Goal: Information Seeking & Learning: Learn about a topic

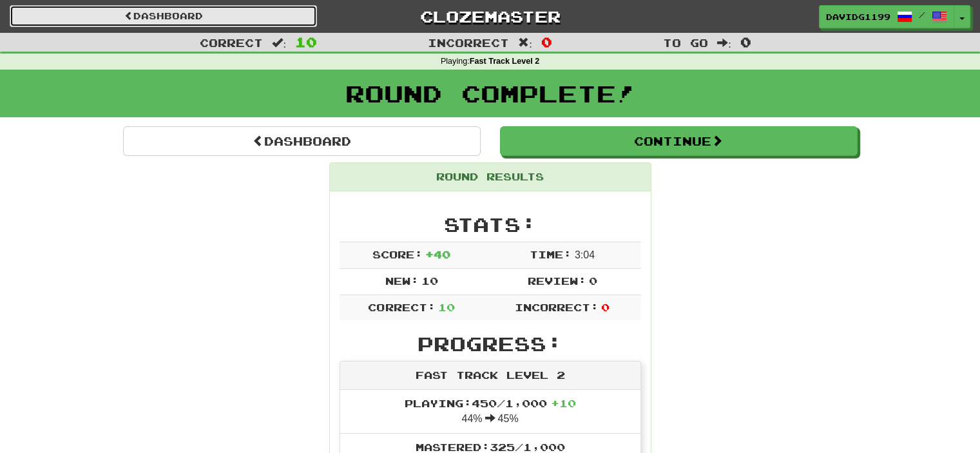
click at [169, 12] on link "Dashboard" at bounding box center [163, 16] width 307 height 22
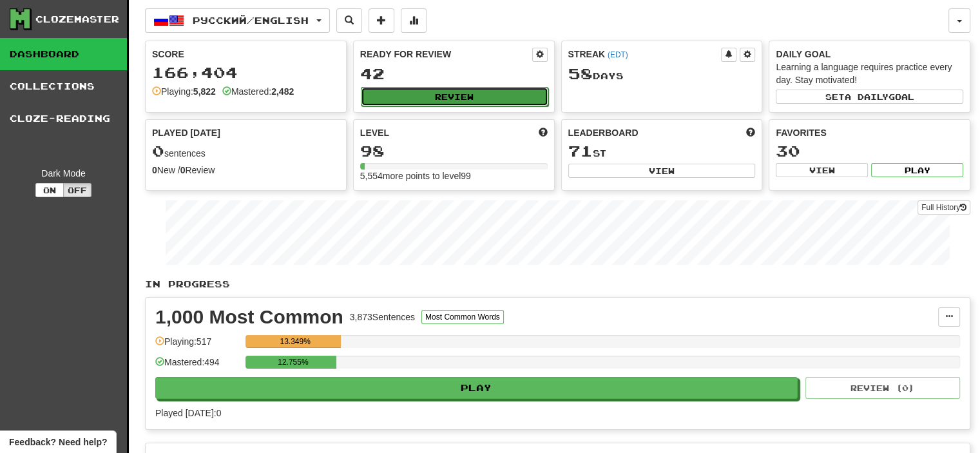
click at [466, 95] on button "Review" at bounding box center [454, 96] width 187 height 19
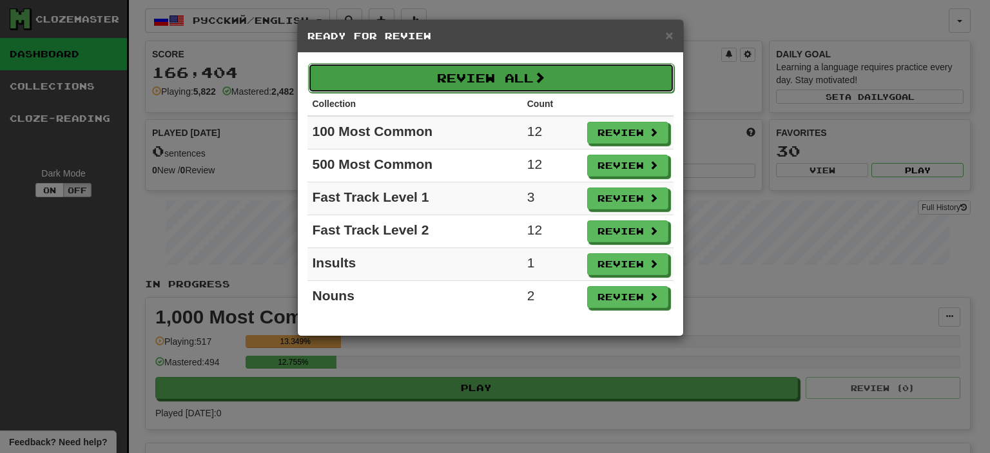
click at [483, 78] on button "Review All" at bounding box center [491, 78] width 366 height 30
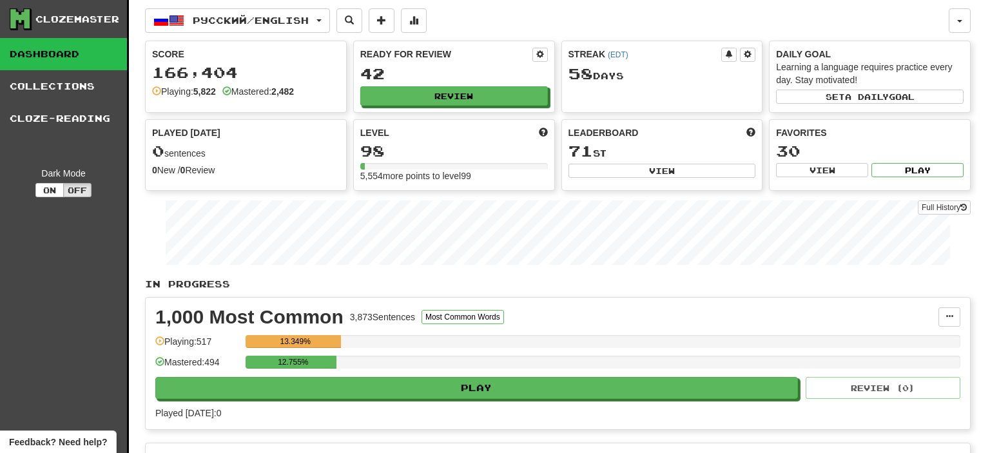
select select "**"
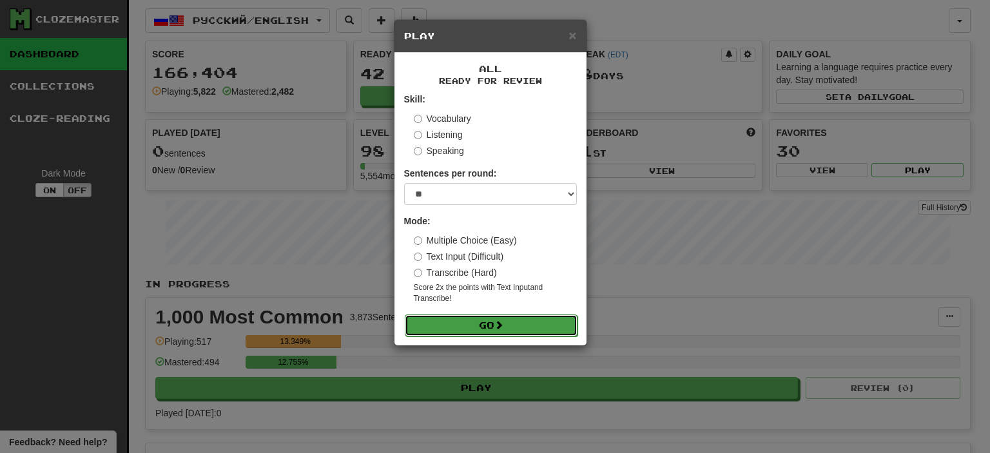
click at [509, 324] on button "Go" at bounding box center [491, 325] width 173 height 22
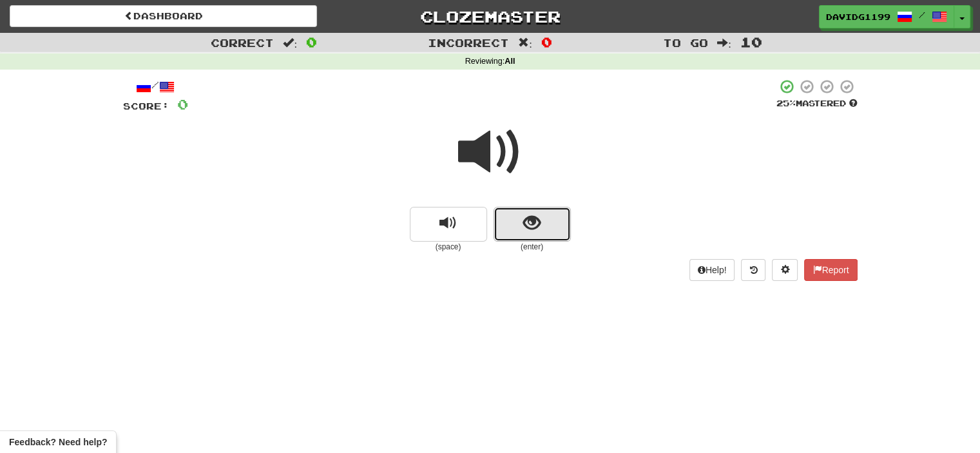
click at [513, 227] on button "show sentence" at bounding box center [531, 224] width 77 height 35
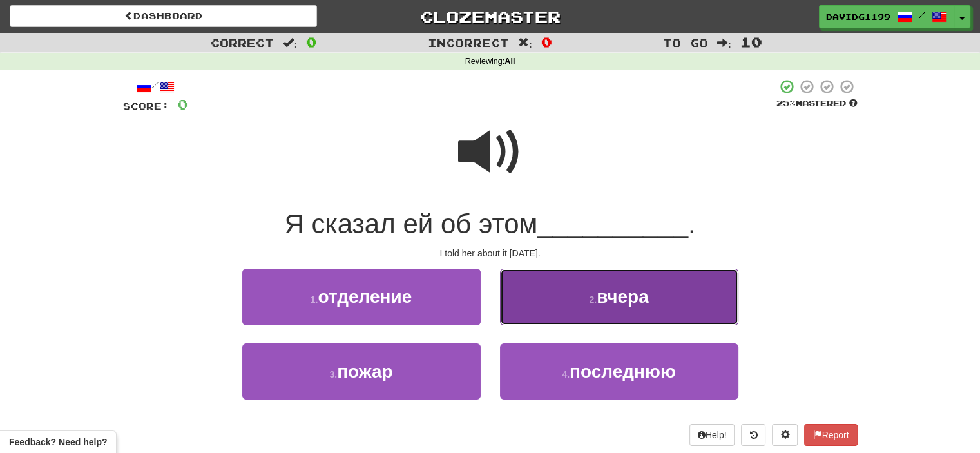
click at [542, 305] on button "2 . вчера" at bounding box center [619, 297] width 238 height 56
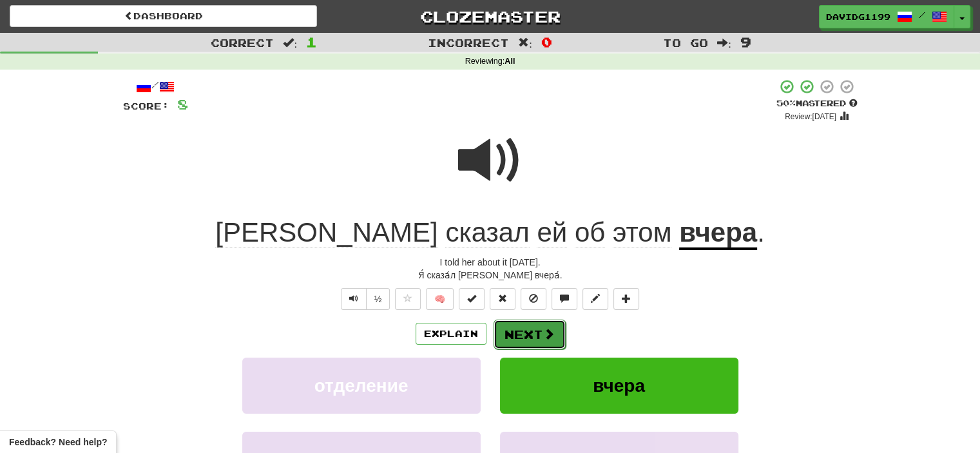
click at [538, 331] on button "Next" at bounding box center [529, 335] width 72 height 30
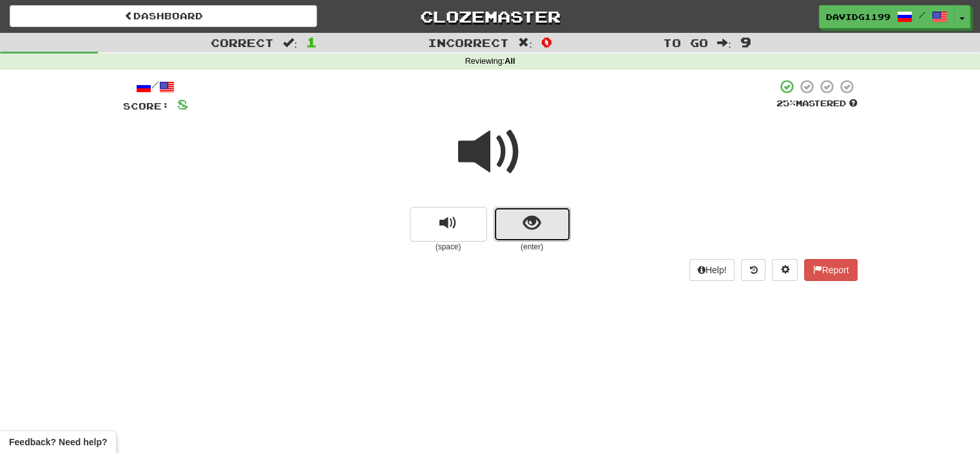
click at [521, 223] on button "show sentence" at bounding box center [531, 224] width 77 height 35
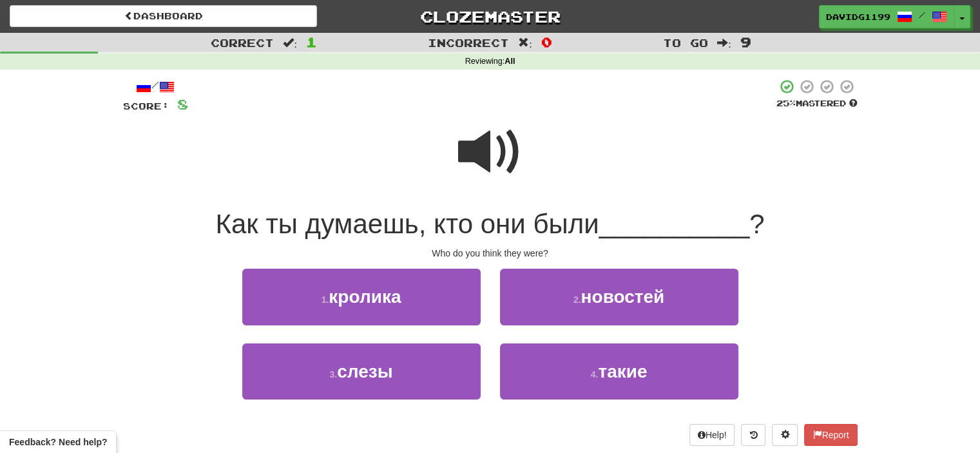
click at [498, 159] on span at bounding box center [490, 152] width 64 height 64
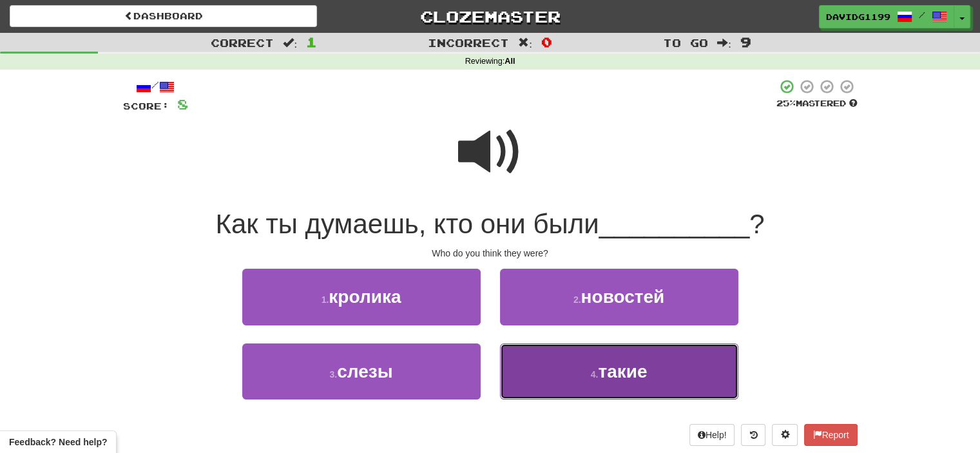
click at [583, 371] on button "4 . такие" at bounding box center [619, 371] width 238 height 56
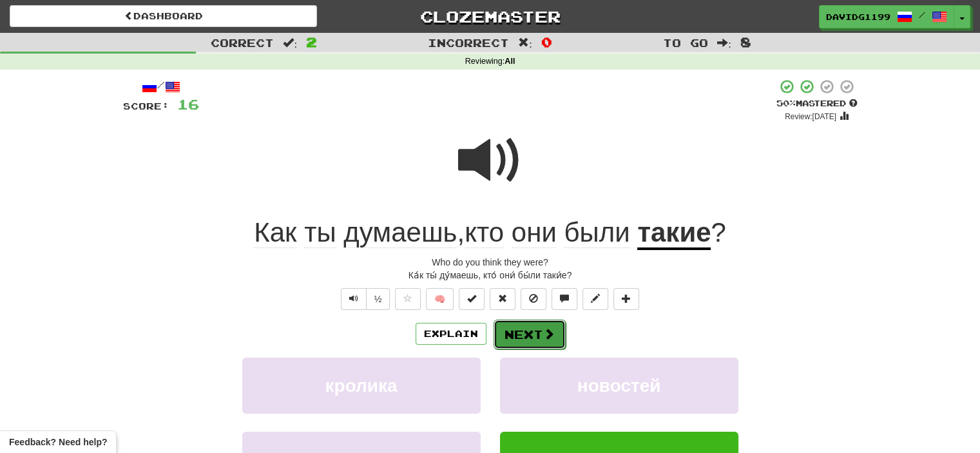
click at [541, 334] on button "Next" at bounding box center [529, 335] width 72 height 30
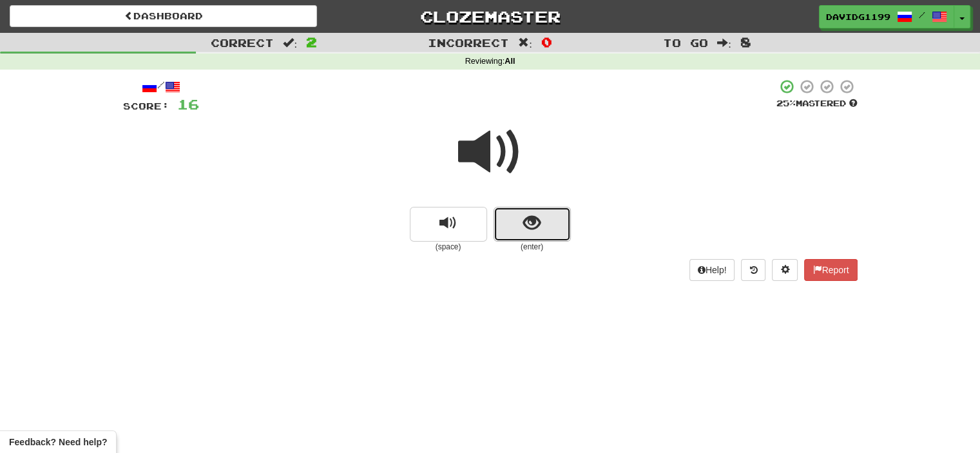
click at [512, 230] on button "show sentence" at bounding box center [531, 224] width 77 height 35
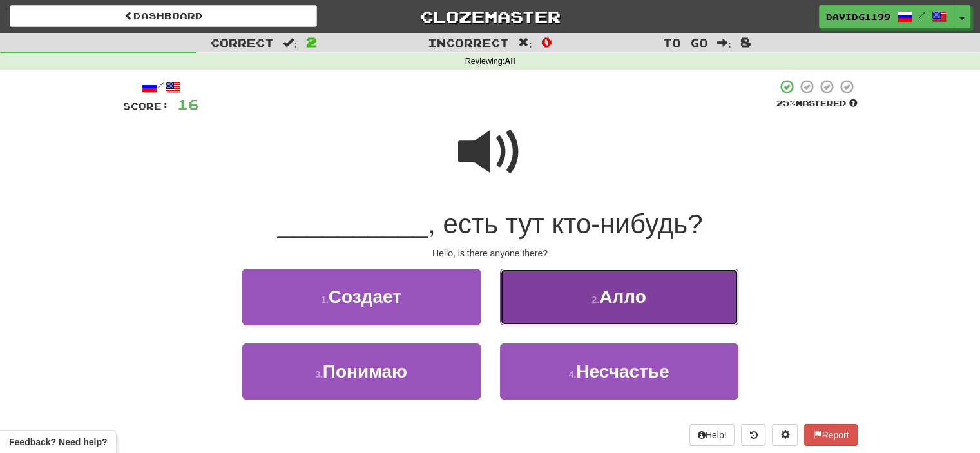
click at [529, 300] on button "2 . Алло" at bounding box center [619, 297] width 238 height 56
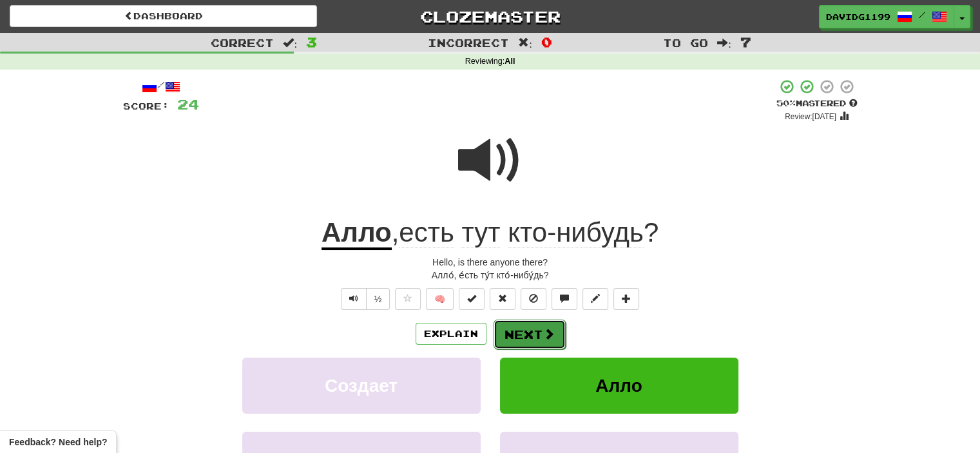
click at [528, 333] on button "Next" at bounding box center [529, 335] width 72 height 30
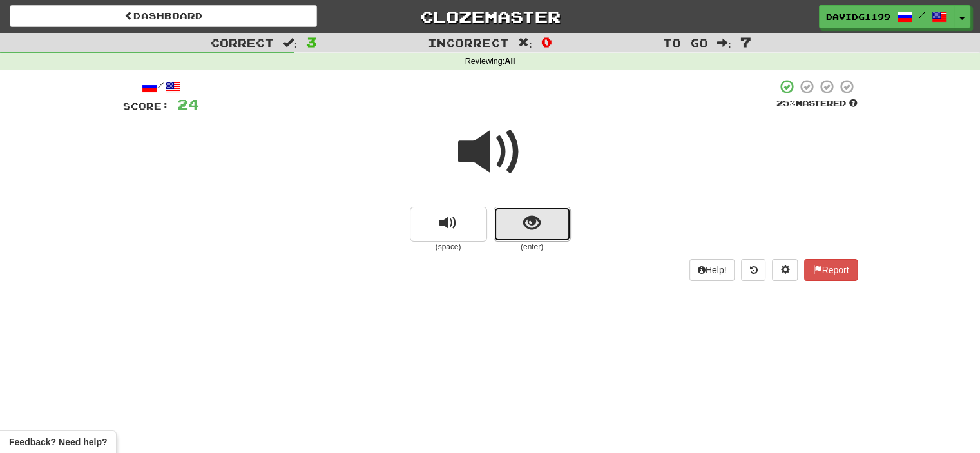
click at [527, 224] on span "show sentence" at bounding box center [531, 223] width 17 height 17
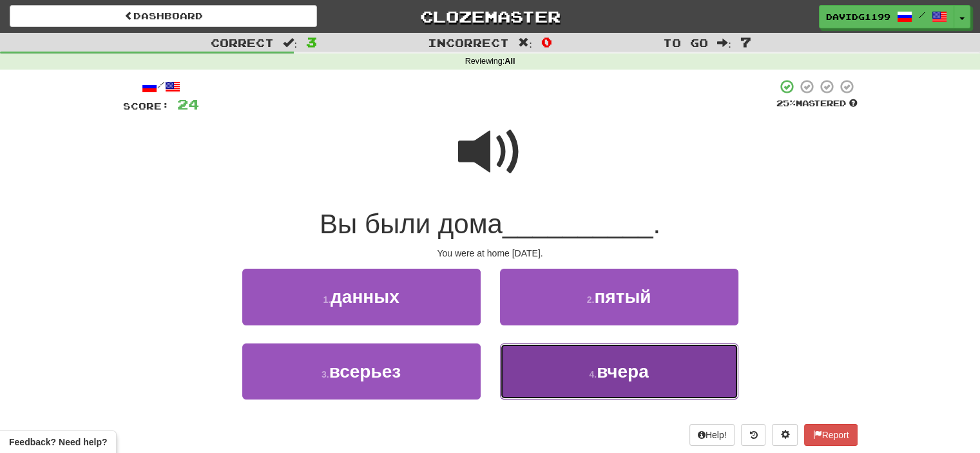
click at [556, 381] on button "4 . вчера" at bounding box center [619, 371] width 238 height 56
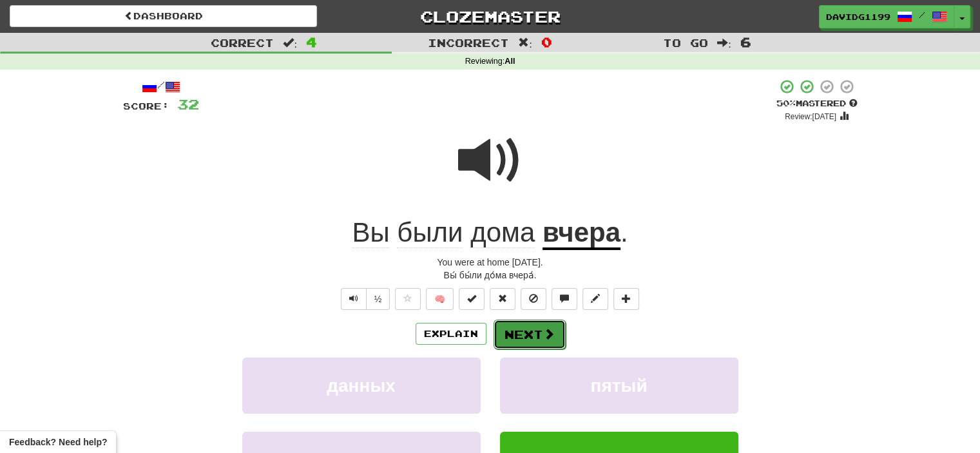
click at [543, 333] on span at bounding box center [549, 334] width 12 height 12
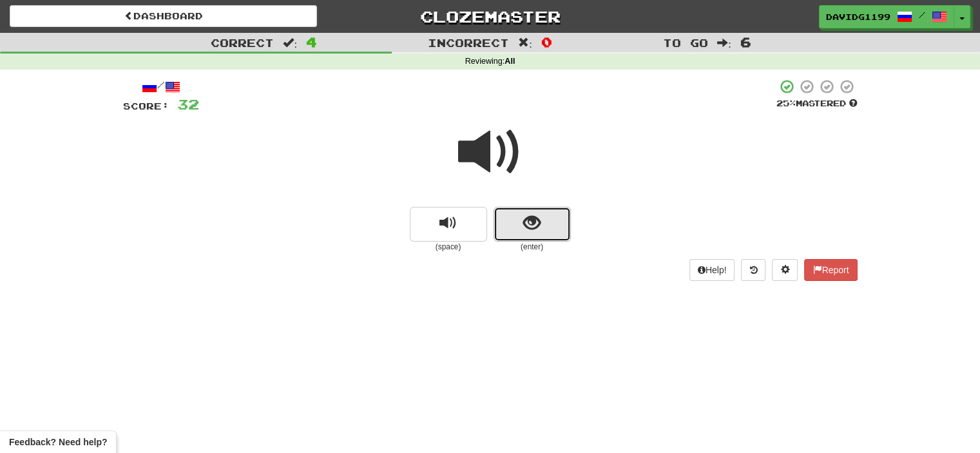
click at [508, 221] on button "show sentence" at bounding box center [531, 224] width 77 height 35
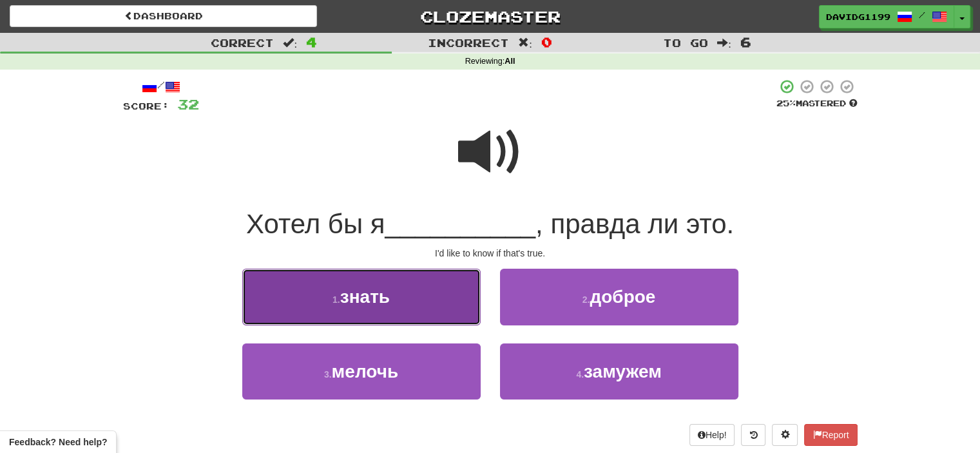
click at [458, 300] on button "1 . знать" at bounding box center [361, 297] width 238 height 56
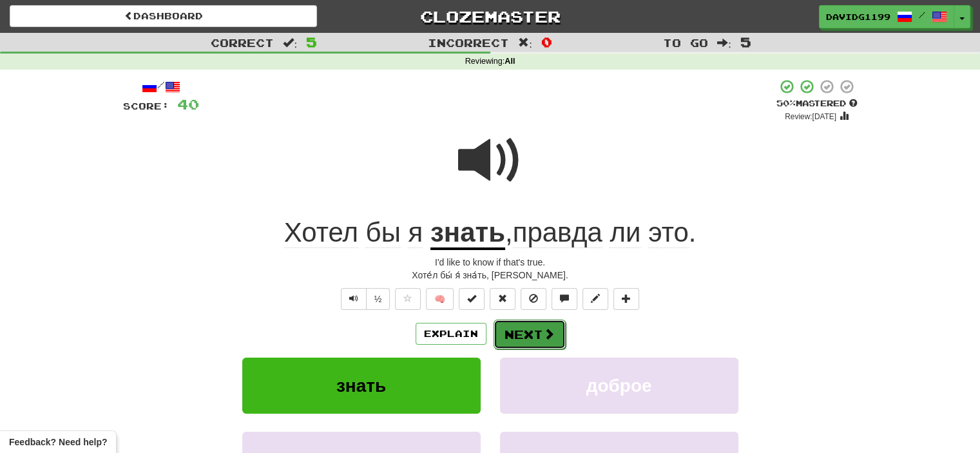
click at [533, 333] on button "Next" at bounding box center [529, 335] width 72 height 30
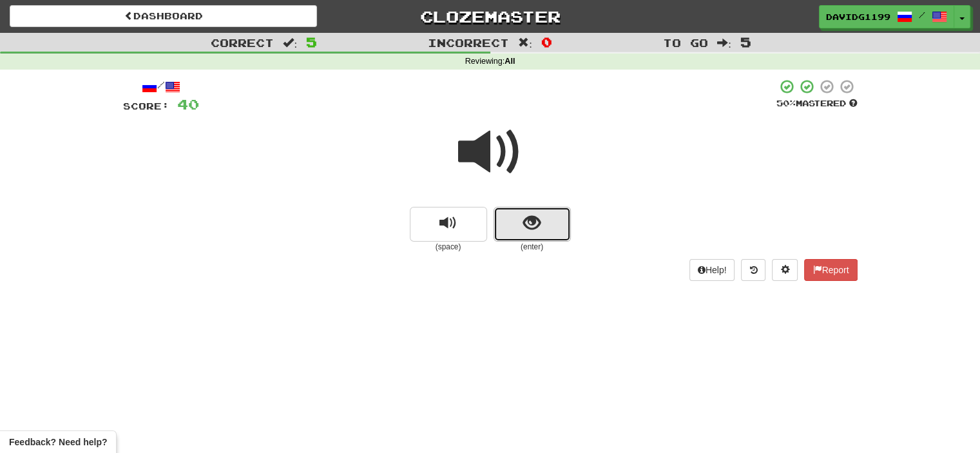
click at [533, 218] on span "show sentence" at bounding box center [531, 223] width 17 height 17
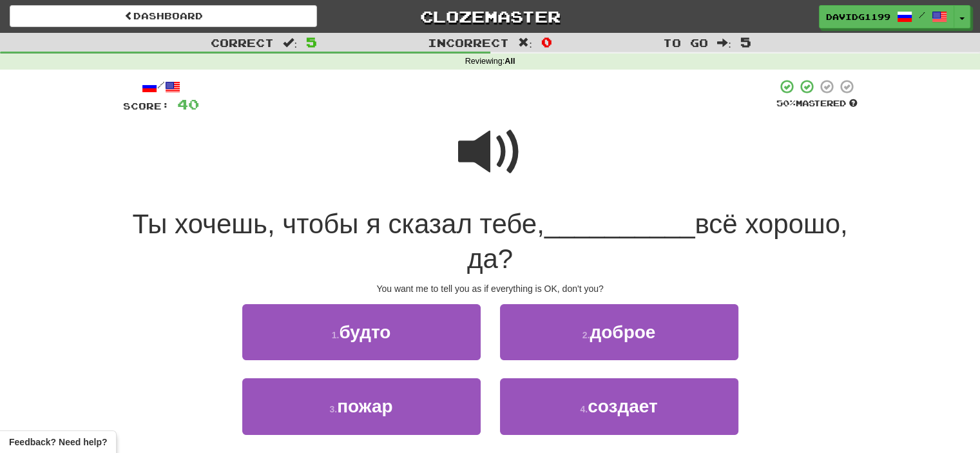
click at [487, 146] on span at bounding box center [490, 152] width 64 height 64
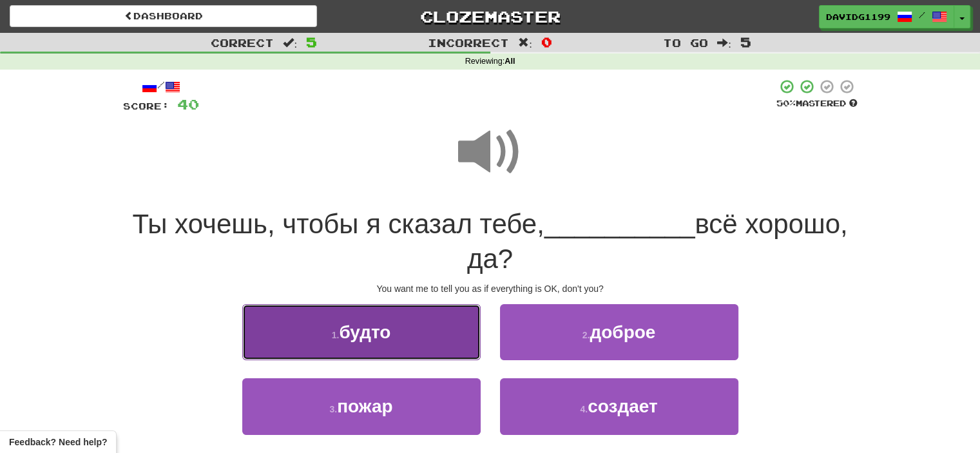
click at [450, 326] on button "1 . будто" at bounding box center [361, 332] width 238 height 56
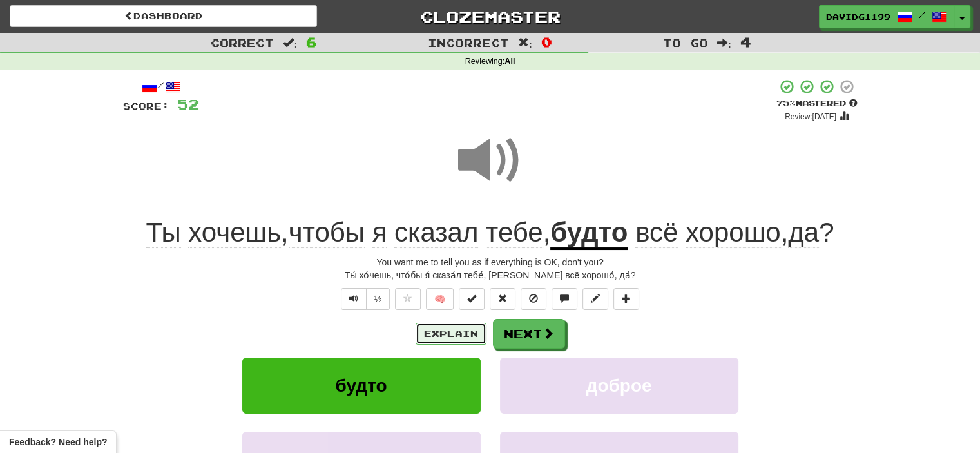
click at [454, 332] on button "Explain" at bounding box center [451, 334] width 71 height 22
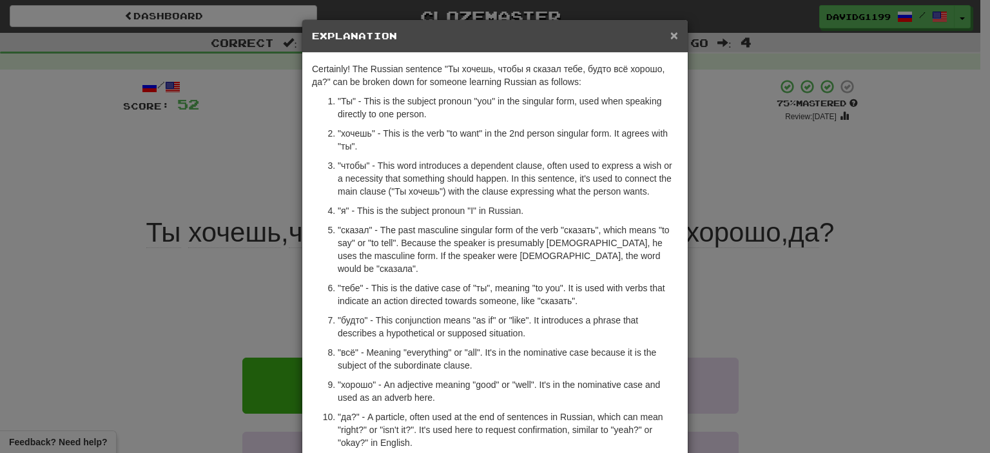
click at [670, 35] on span "×" at bounding box center [674, 35] width 8 height 15
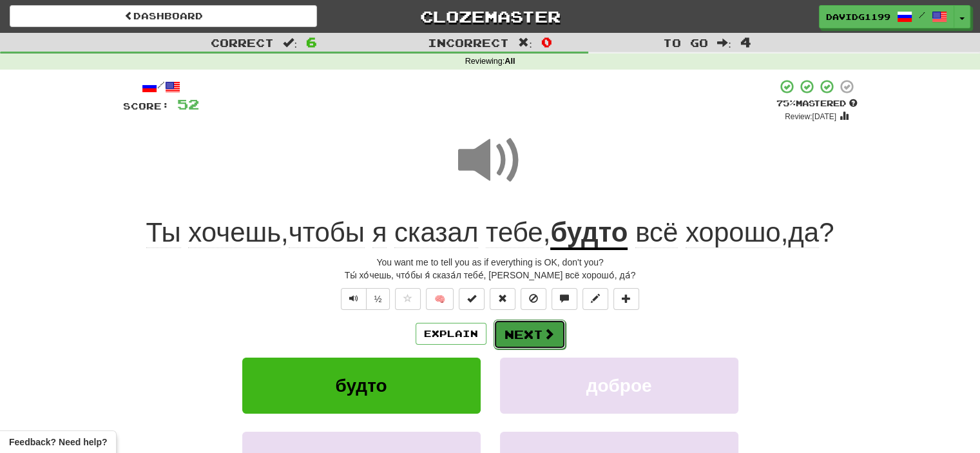
click at [529, 332] on button "Next" at bounding box center [529, 335] width 72 height 30
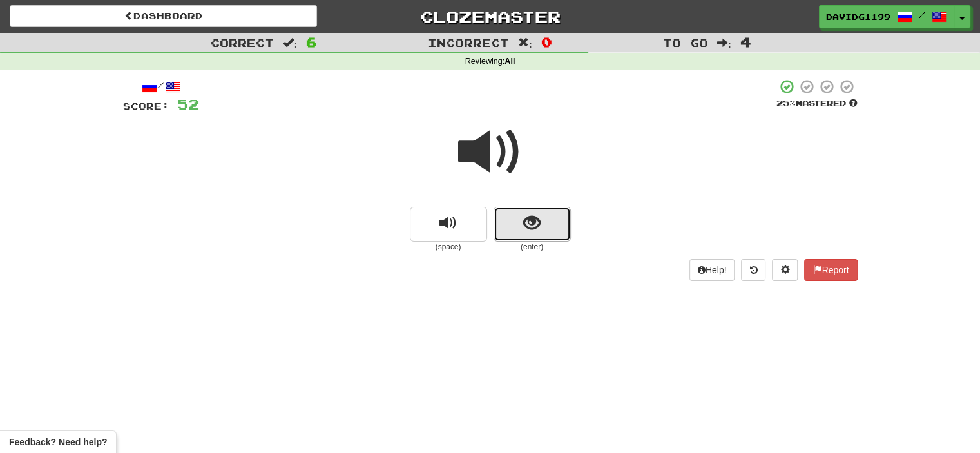
click at [507, 222] on button "show sentence" at bounding box center [531, 224] width 77 height 35
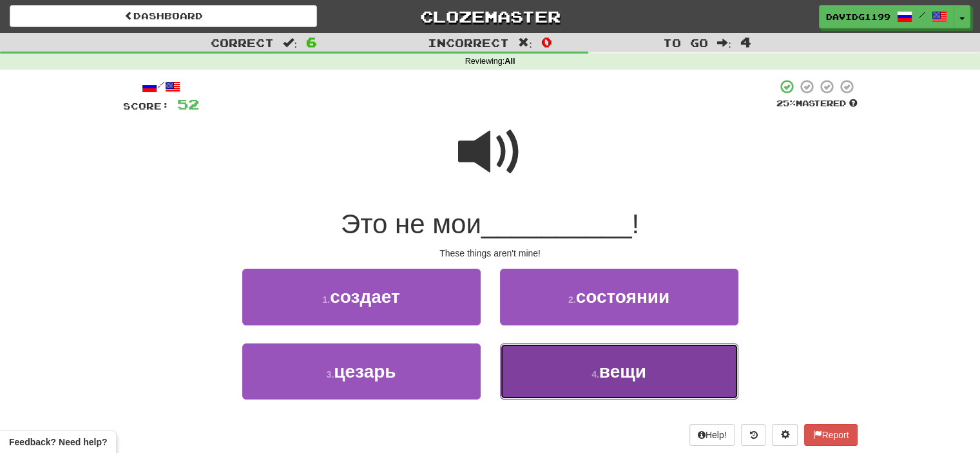
click at [564, 372] on button "4 . вещи" at bounding box center [619, 371] width 238 height 56
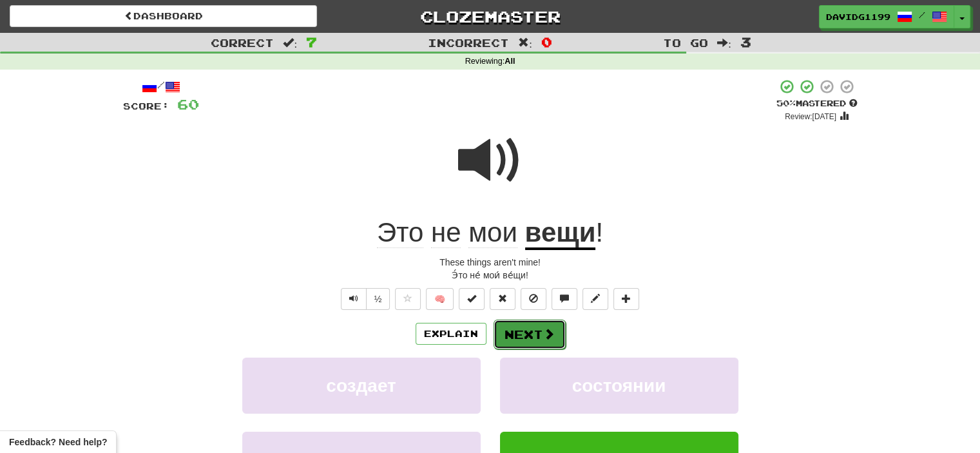
click at [532, 332] on button "Next" at bounding box center [529, 335] width 72 height 30
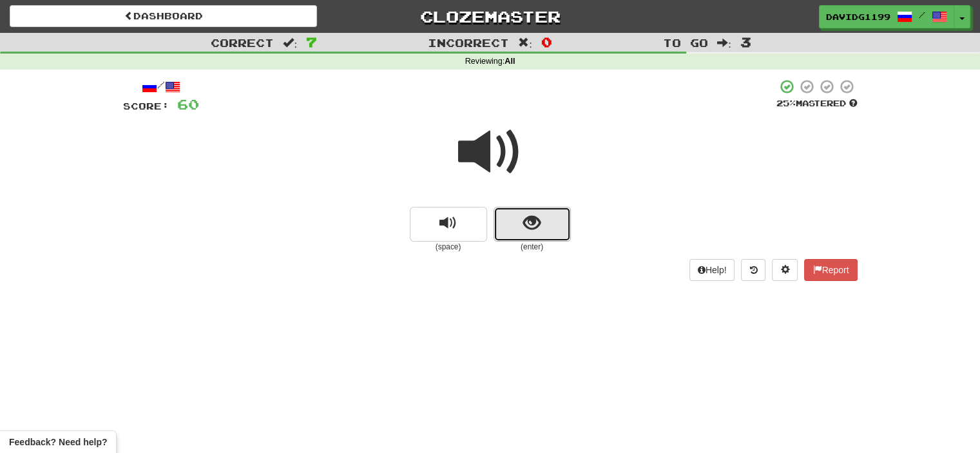
click at [518, 224] on button "show sentence" at bounding box center [531, 224] width 77 height 35
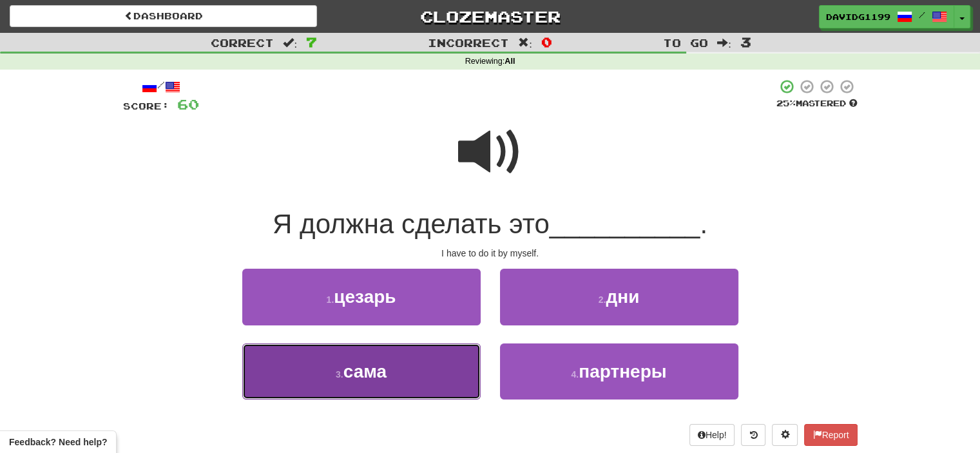
click at [417, 370] on button "3 . сама" at bounding box center [361, 371] width 238 height 56
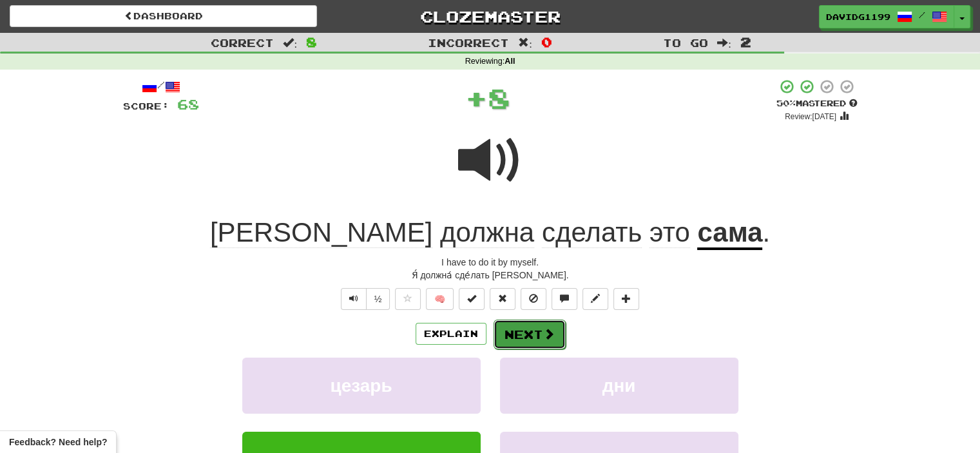
click at [517, 329] on button "Next" at bounding box center [529, 335] width 72 height 30
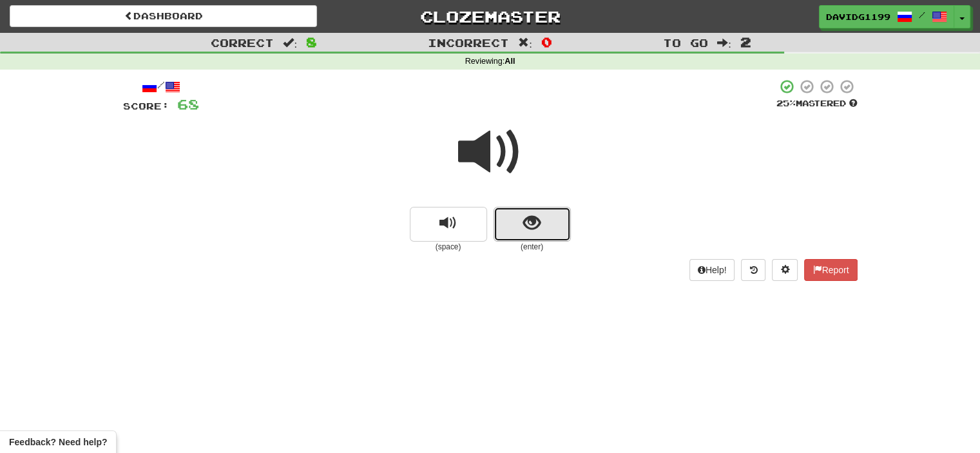
click at [517, 218] on button "show sentence" at bounding box center [531, 224] width 77 height 35
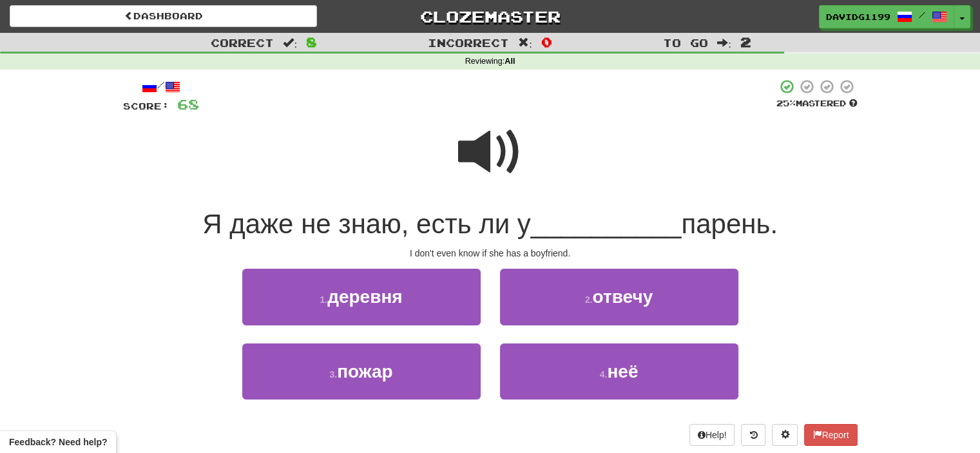
click at [497, 142] on span at bounding box center [490, 152] width 64 height 64
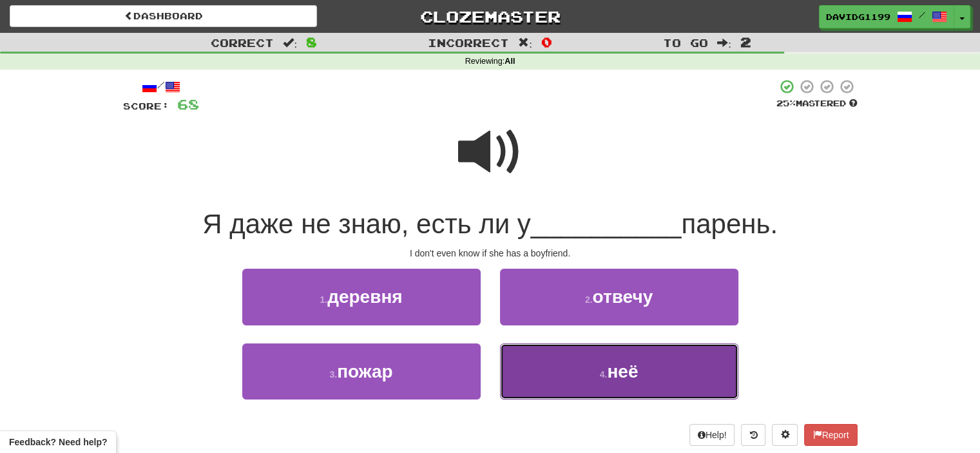
click at [620, 368] on span "неё" at bounding box center [622, 371] width 31 height 20
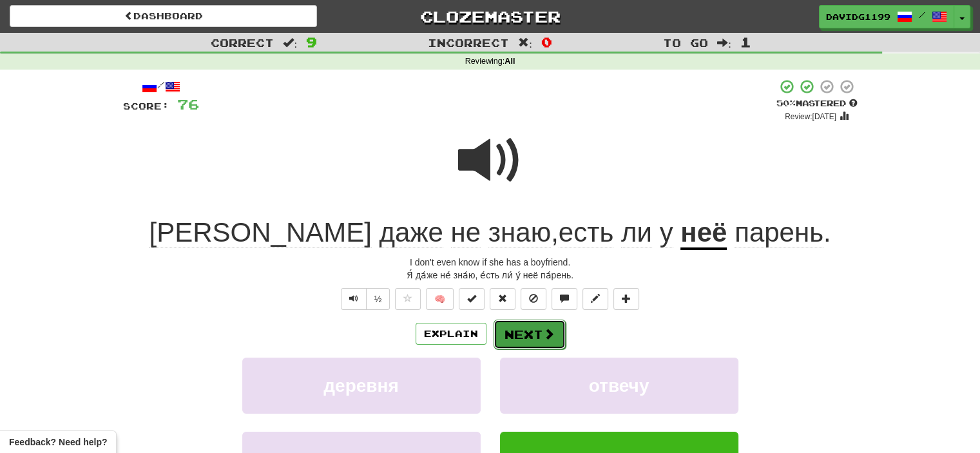
click at [539, 335] on button "Next" at bounding box center [529, 335] width 72 height 30
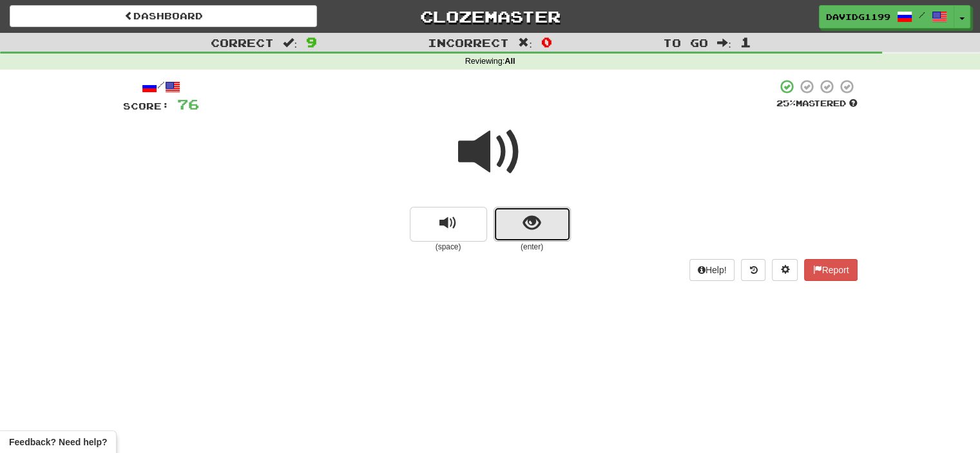
drag, startPoint x: 513, startPoint y: 224, endPoint x: 505, endPoint y: 224, distance: 7.7
click at [505, 224] on button "show sentence" at bounding box center [531, 224] width 77 height 35
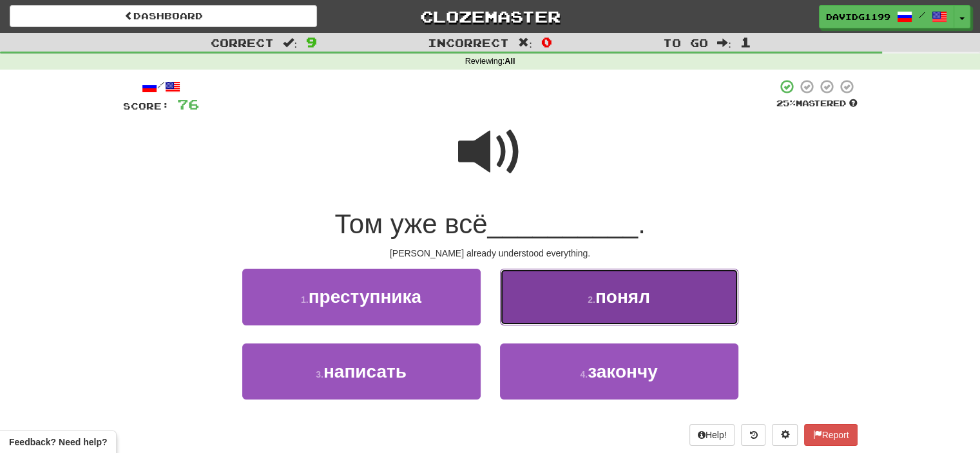
click at [575, 305] on button "2 . понял" at bounding box center [619, 297] width 238 height 56
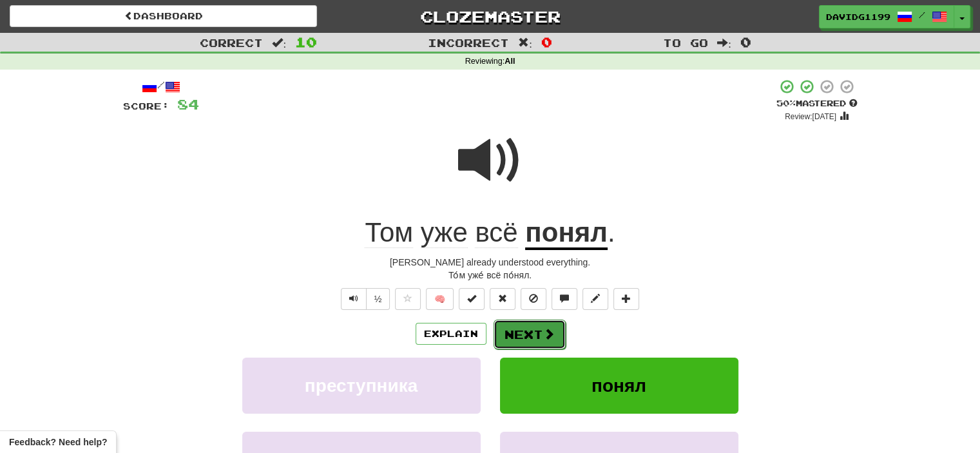
click at [530, 337] on button "Next" at bounding box center [529, 335] width 72 height 30
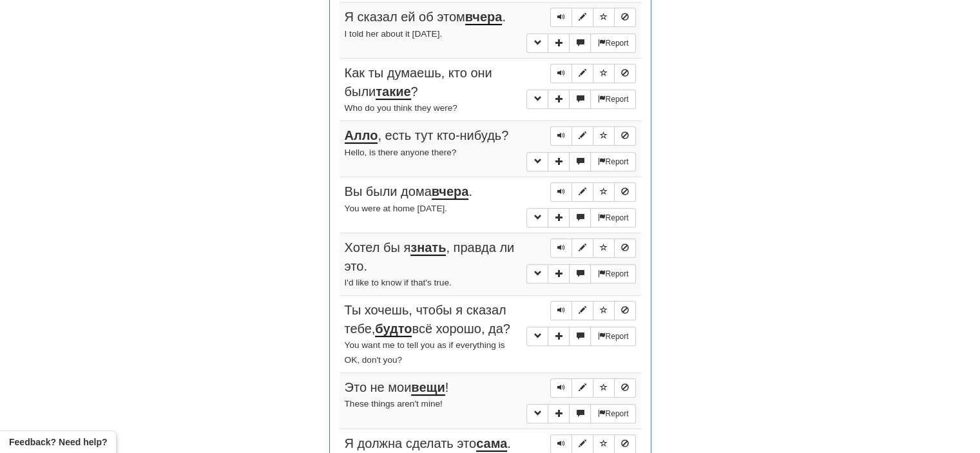
scroll to position [533, 0]
click at [562, 14] on span "Sentence controls" at bounding box center [561, 16] width 8 height 8
click at [564, 68] on span "Sentence controls" at bounding box center [561, 72] width 8 height 8
click at [562, 130] on span "Sentence controls" at bounding box center [561, 134] width 8 height 8
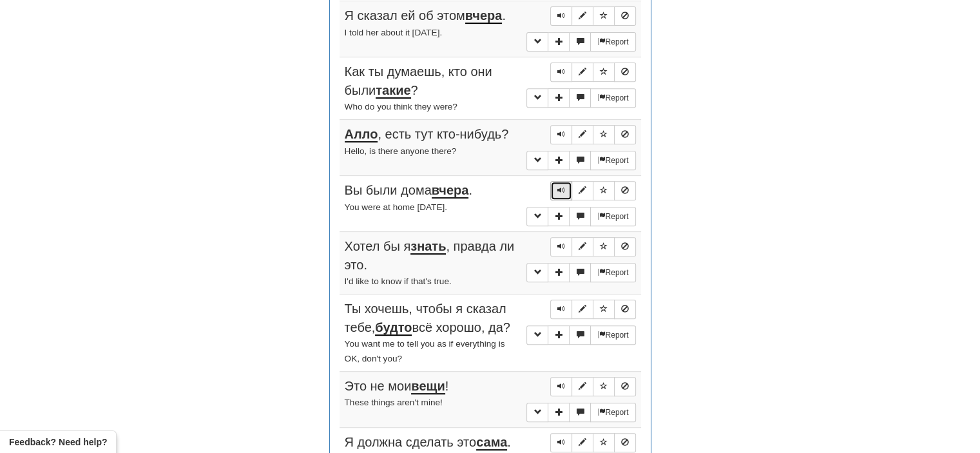
click at [559, 187] on span "Sentence controls" at bounding box center [561, 190] width 8 height 8
click at [562, 244] on span "Sentence controls" at bounding box center [561, 246] width 8 height 8
click at [564, 305] on span "Sentence controls" at bounding box center [561, 309] width 8 height 8
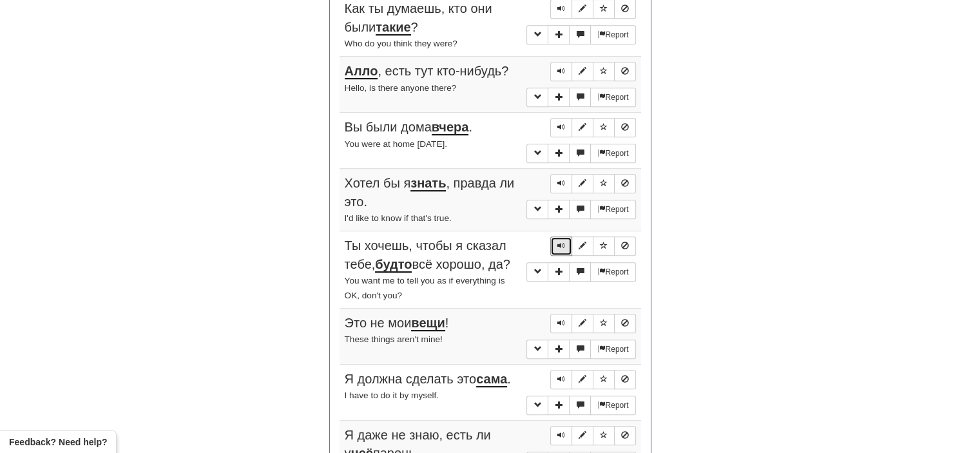
scroll to position [621, 0]
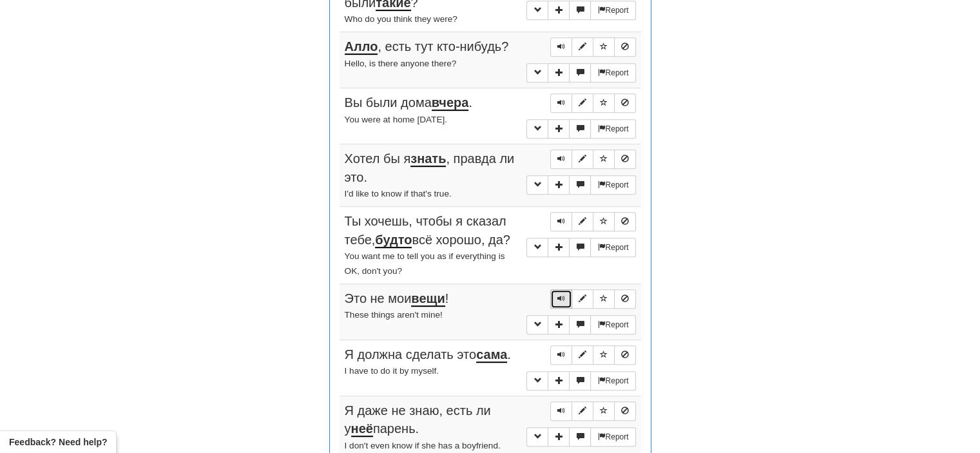
click at [559, 294] on span "Sentence controls" at bounding box center [561, 298] width 8 height 8
click at [560, 350] on span "Sentence controls" at bounding box center [561, 354] width 8 height 8
click at [557, 407] on button "Sentence controls" at bounding box center [561, 410] width 22 height 19
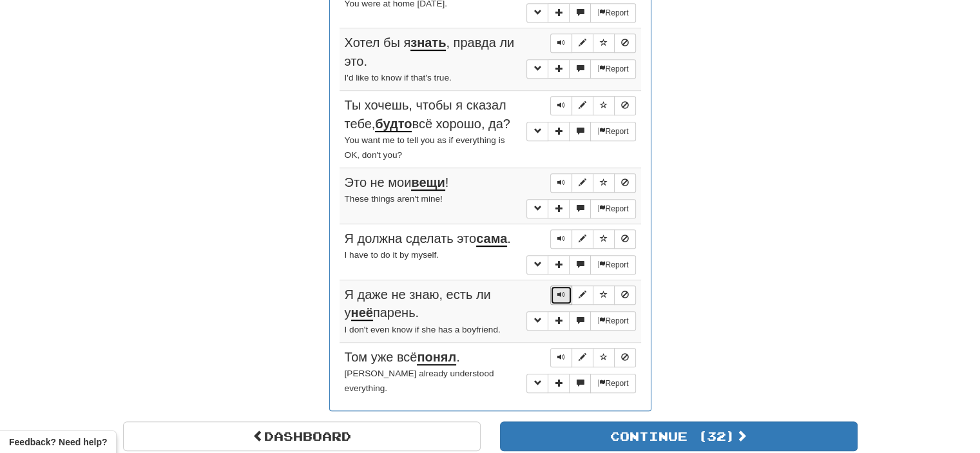
scroll to position [738, 0]
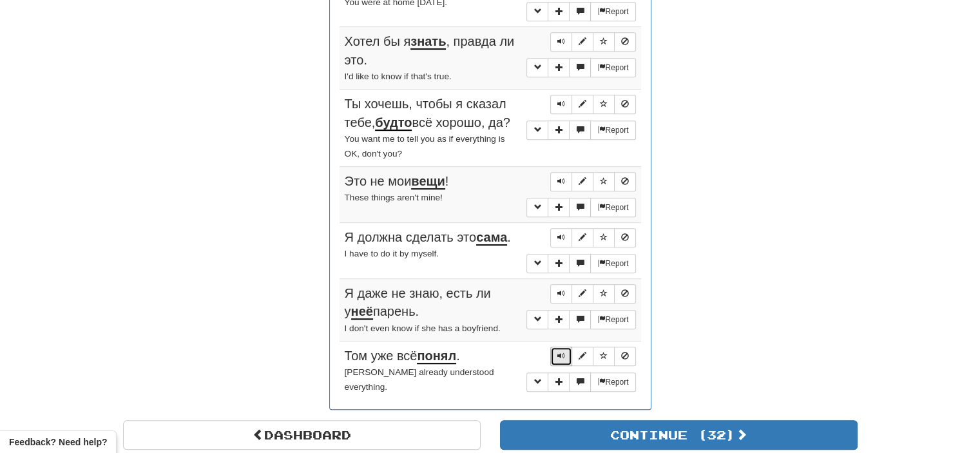
click at [563, 352] on span "Sentence controls" at bounding box center [561, 356] width 8 height 8
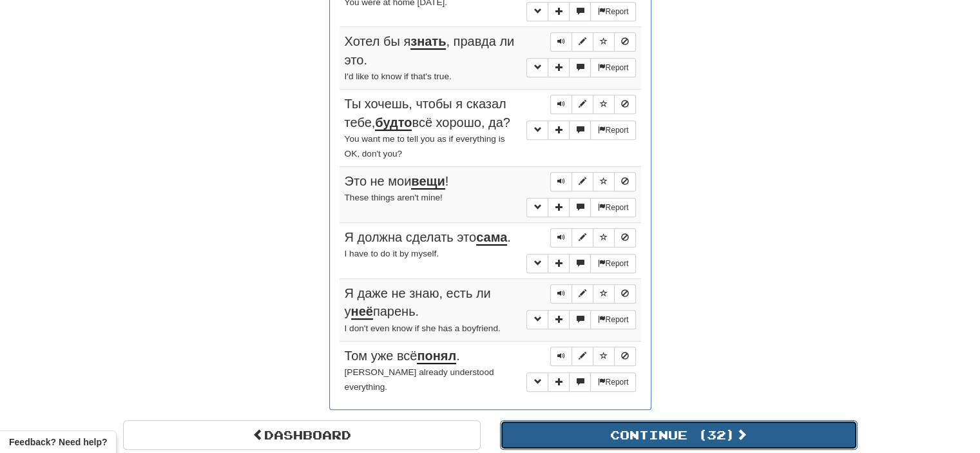
drag, startPoint x: 592, startPoint y: 420, endPoint x: 569, endPoint y: 423, distance: 22.7
drag, startPoint x: 569, startPoint y: 423, endPoint x: 557, endPoint y: 422, distance: 12.9
click at [557, 422] on button "Continue ( 32 )" at bounding box center [679, 435] width 358 height 30
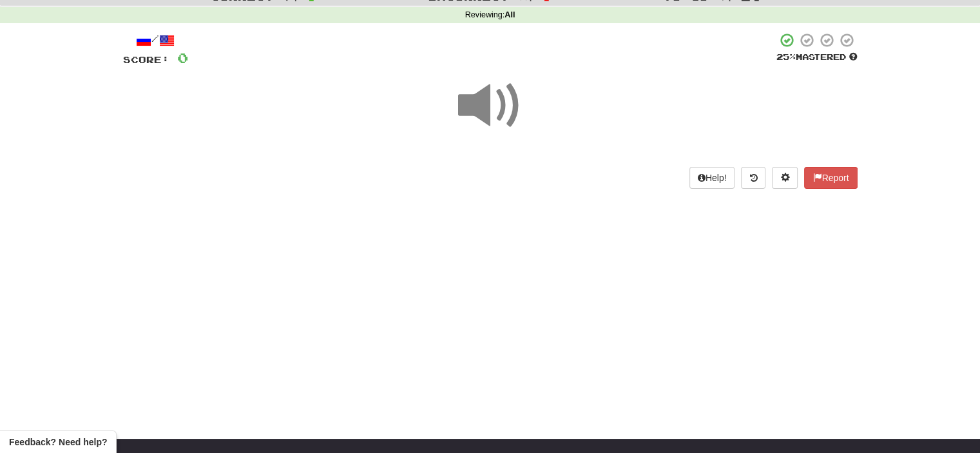
scroll to position [0, 0]
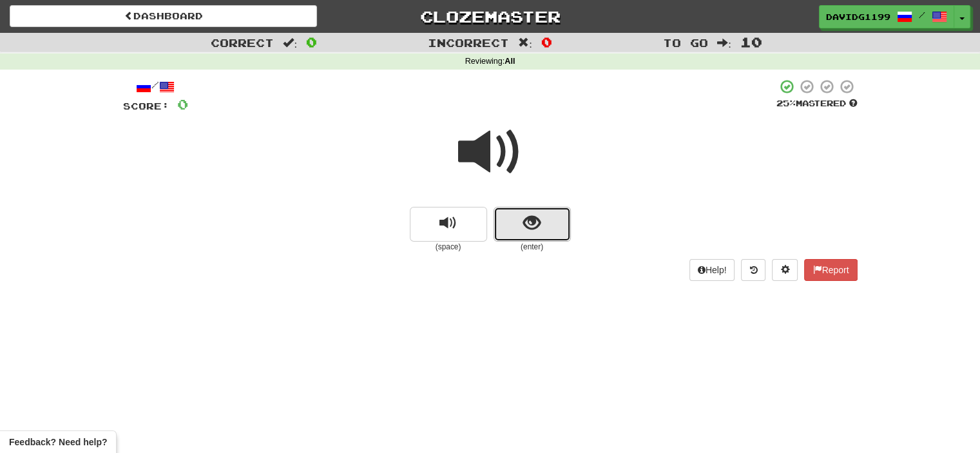
click at [515, 227] on button "show sentence" at bounding box center [531, 224] width 77 height 35
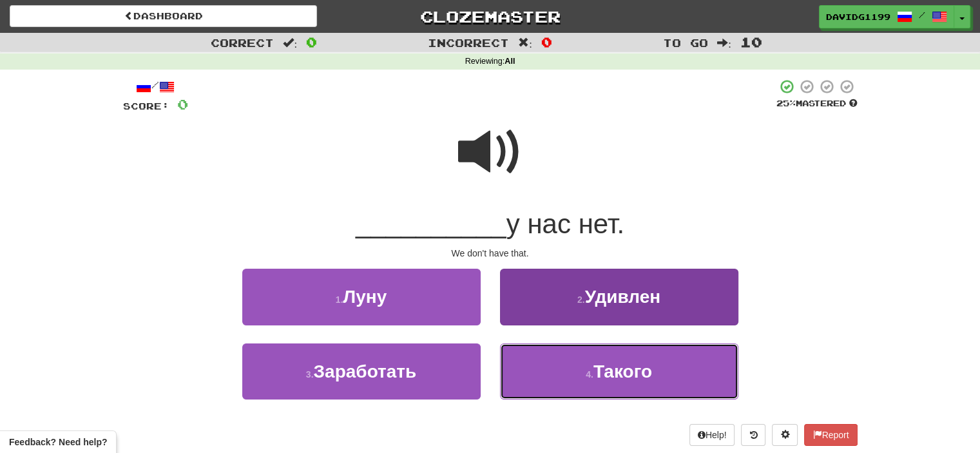
drag, startPoint x: 566, startPoint y: 373, endPoint x: 544, endPoint y: 370, distance: 21.5
click at [544, 370] on button "4 . Такого" at bounding box center [619, 371] width 238 height 56
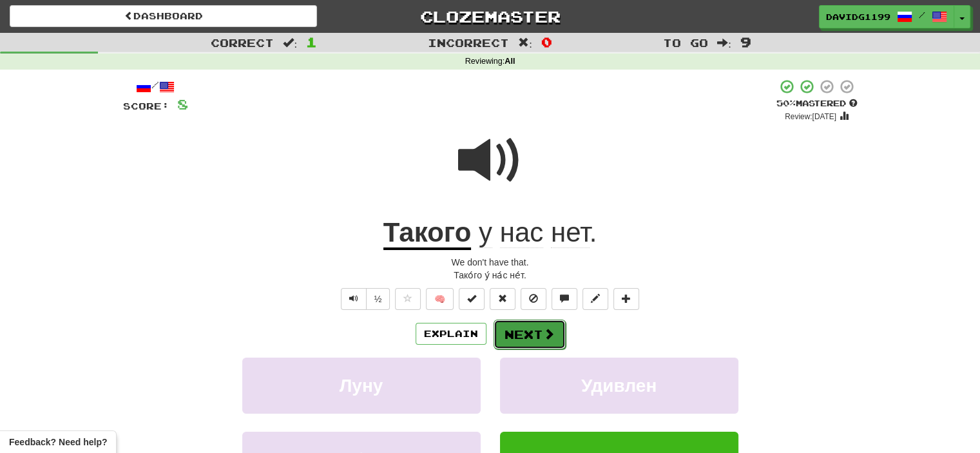
click at [531, 334] on button "Next" at bounding box center [529, 335] width 72 height 30
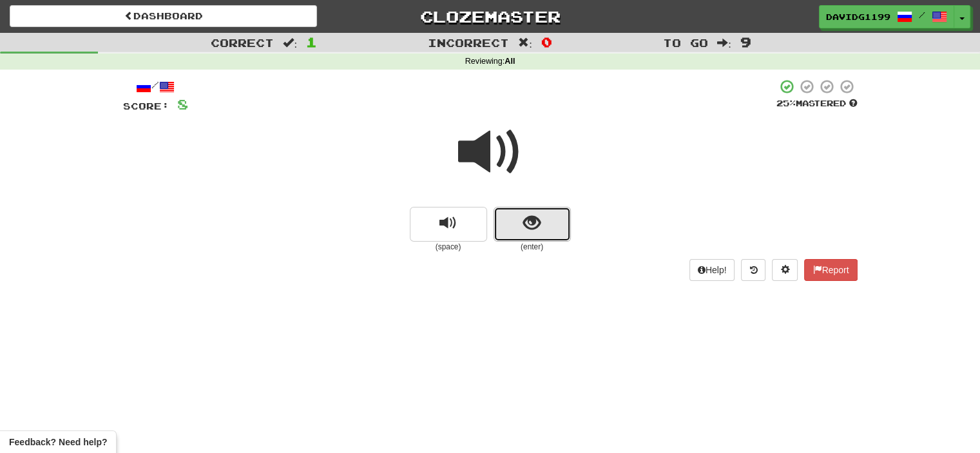
click at [502, 218] on button "show sentence" at bounding box center [531, 224] width 77 height 35
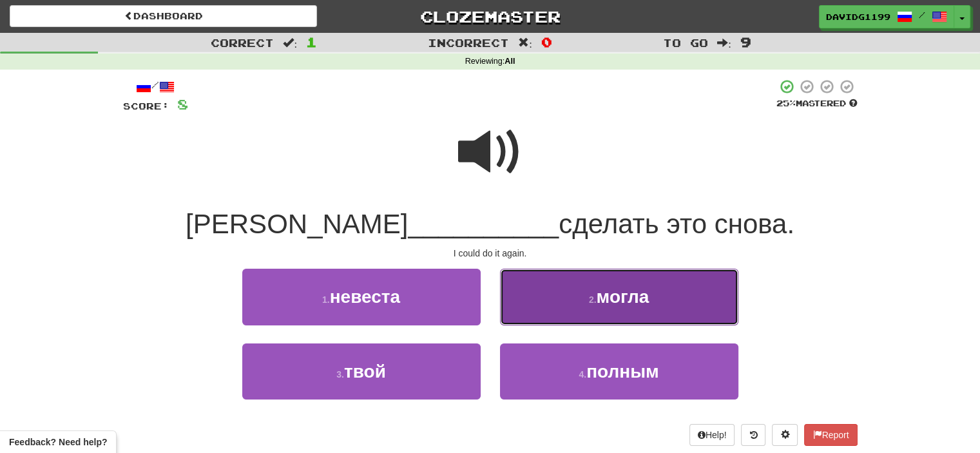
click at [576, 303] on button "2 . могла" at bounding box center [619, 297] width 238 height 56
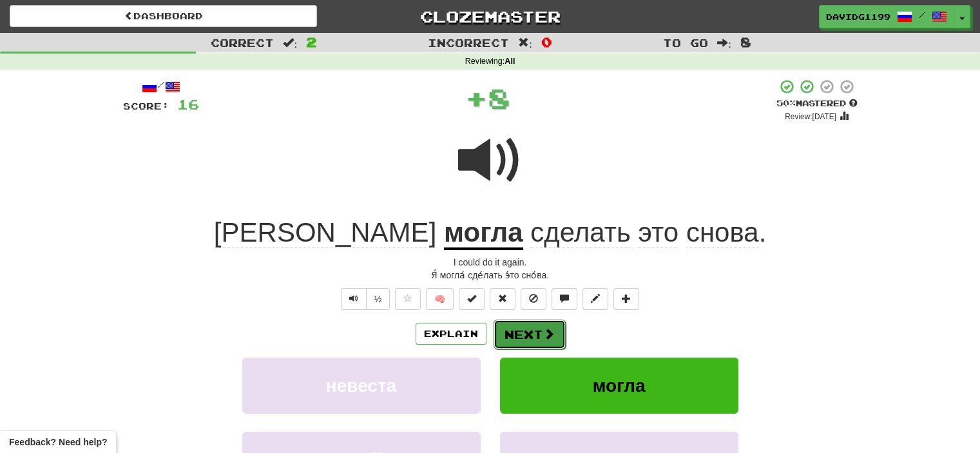
click at [521, 332] on button "Next" at bounding box center [529, 335] width 72 height 30
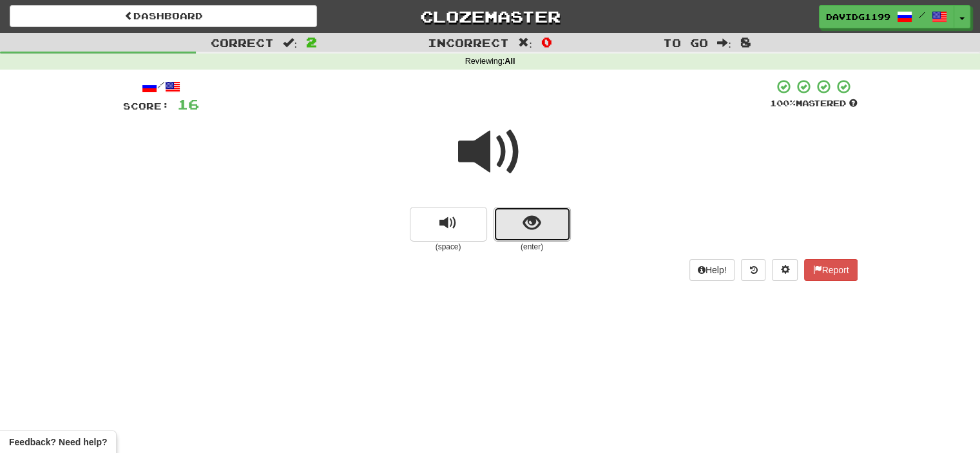
click at [511, 227] on button "show sentence" at bounding box center [531, 224] width 77 height 35
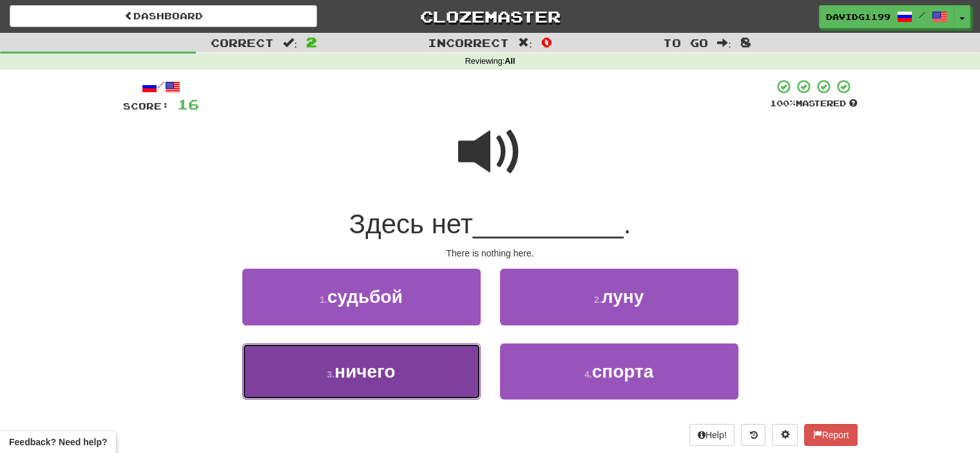
click at [447, 363] on button "3 . ничего" at bounding box center [361, 371] width 238 height 56
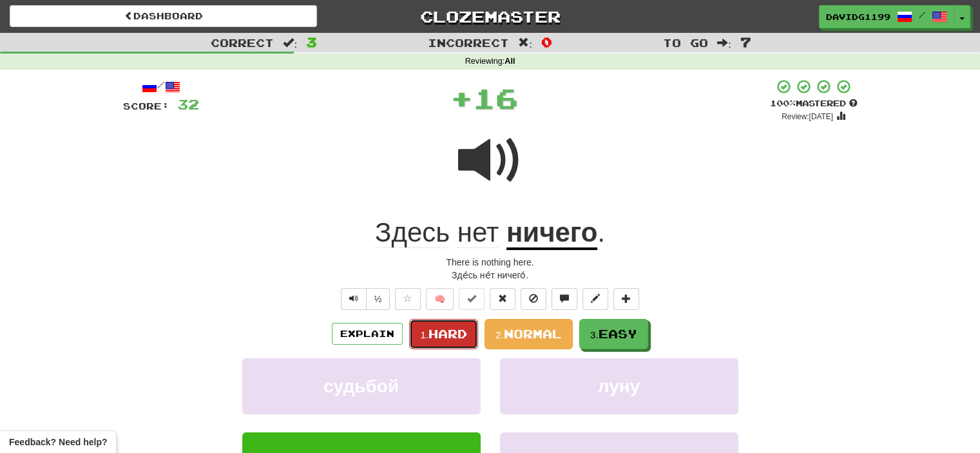
click at [455, 327] on span "Hard" at bounding box center [447, 334] width 39 height 14
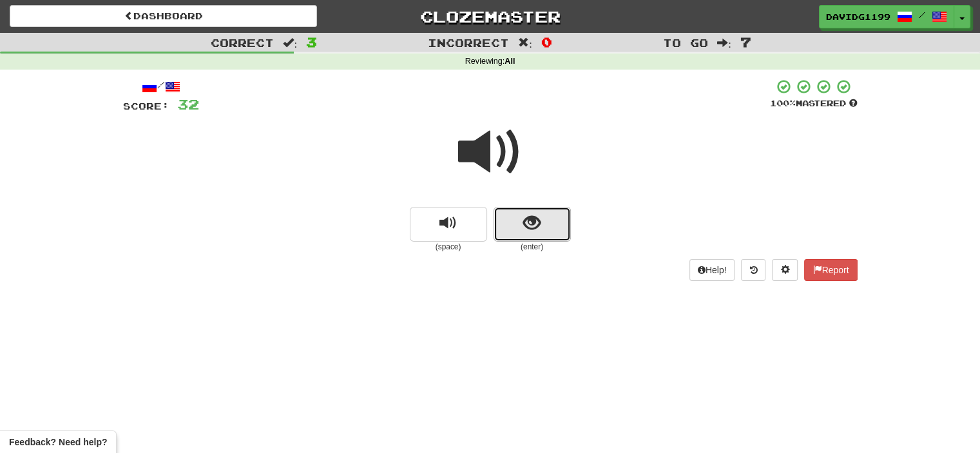
click at [513, 236] on button "show sentence" at bounding box center [531, 224] width 77 height 35
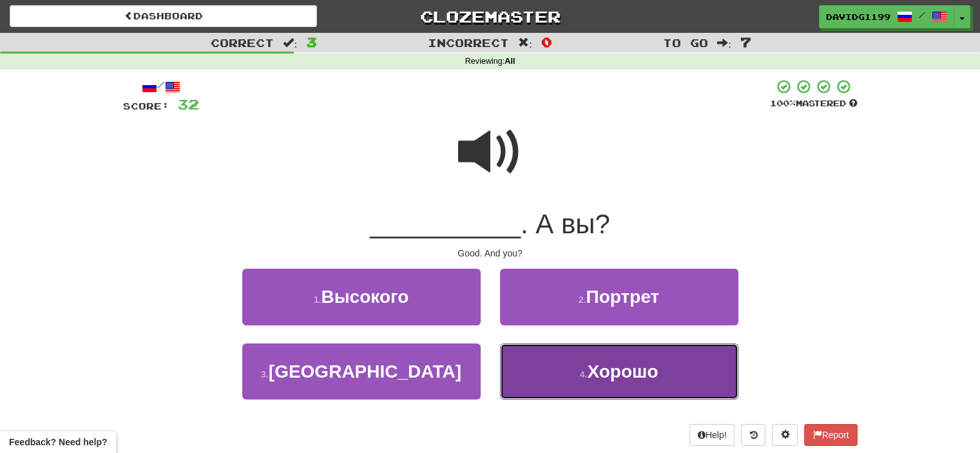
click at [546, 373] on button "4 . Хорошо" at bounding box center [619, 371] width 238 height 56
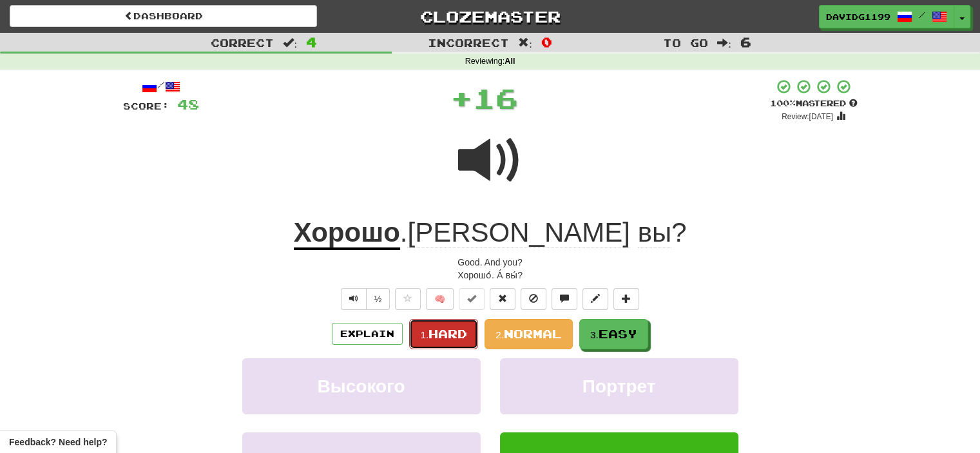
click at [455, 334] on span "Hard" at bounding box center [447, 334] width 39 height 14
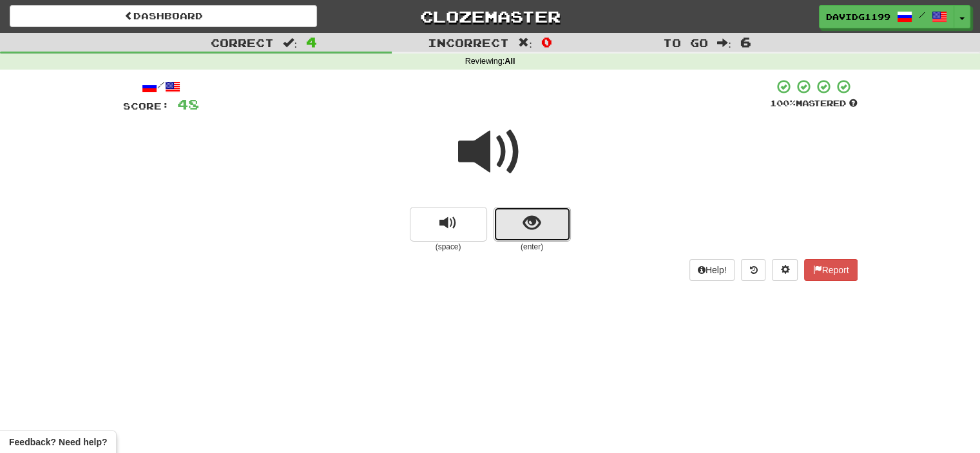
click at [513, 221] on button "show sentence" at bounding box center [531, 224] width 77 height 35
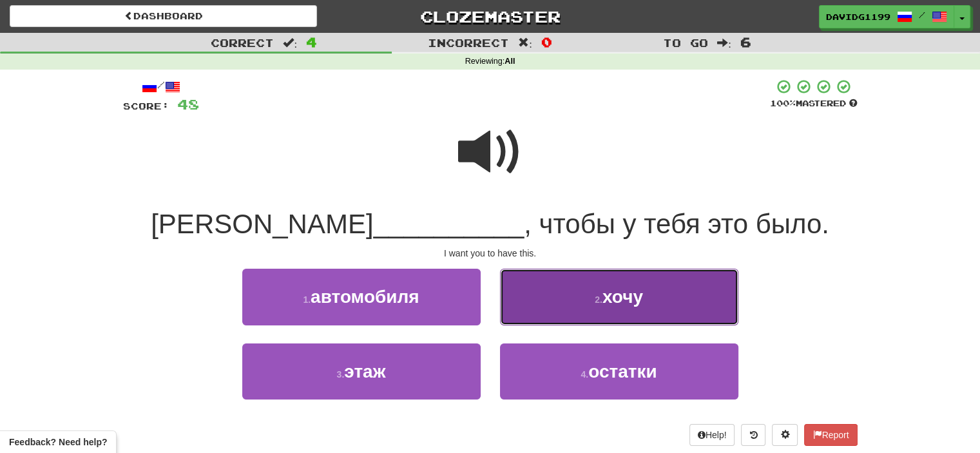
click at [573, 298] on button "2 . хочу" at bounding box center [619, 297] width 238 height 56
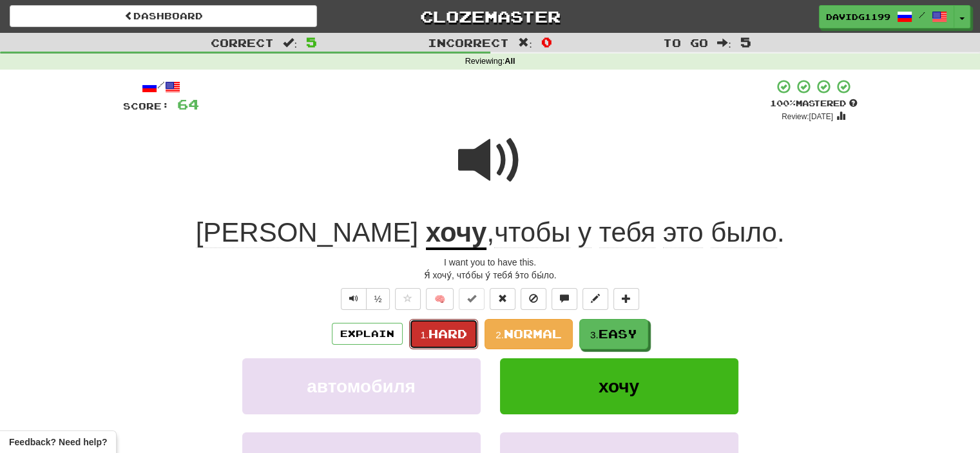
click at [431, 332] on span "Hard" at bounding box center [447, 334] width 39 height 14
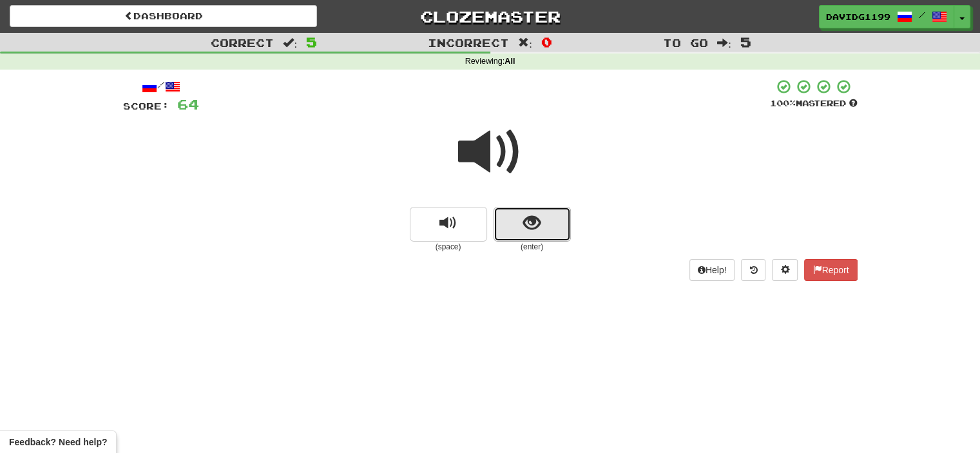
click at [518, 226] on button "show sentence" at bounding box center [531, 224] width 77 height 35
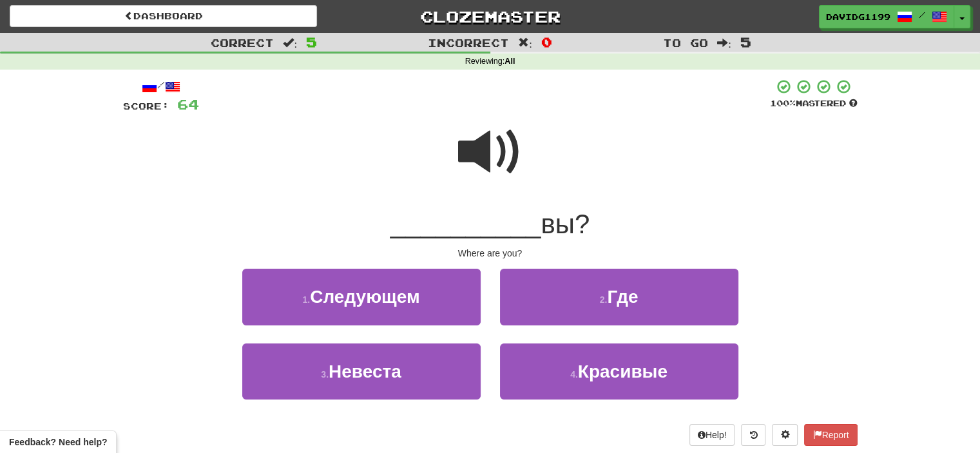
click at [487, 154] on span at bounding box center [490, 152] width 64 height 64
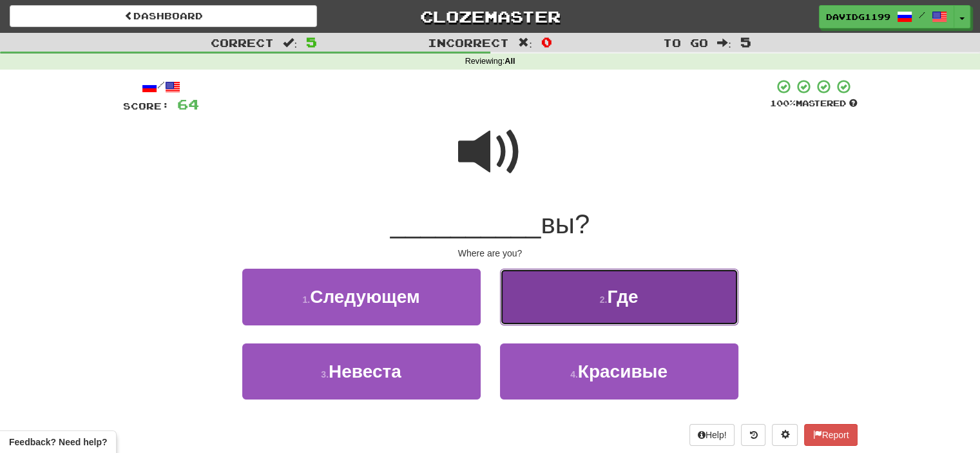
click at [559, 294] on button "2 . Где" at bounding box center [619, 297] width 238 height 56
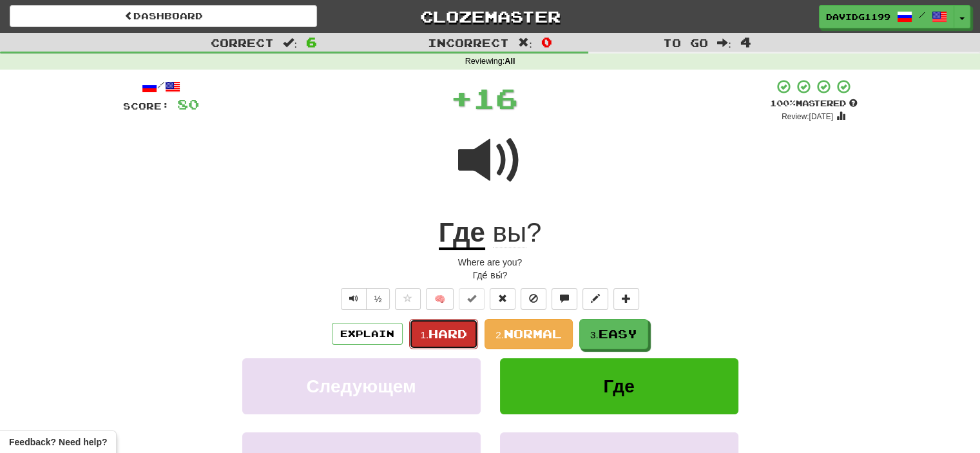
click at [459, 325] on button "1. Hard" at bounding box center [443, 334] width 69 height 30
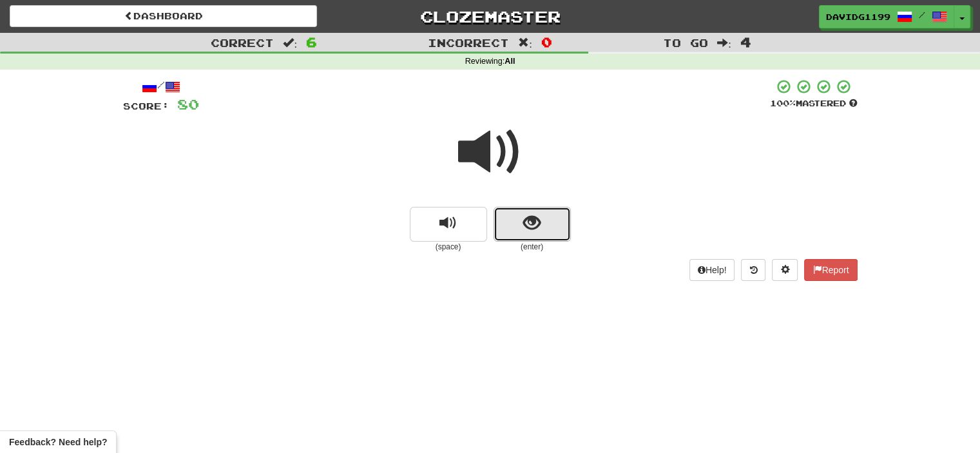
click at [508, 229] on button "show sentence" at bounding box center [531, 224] width 77 height 35
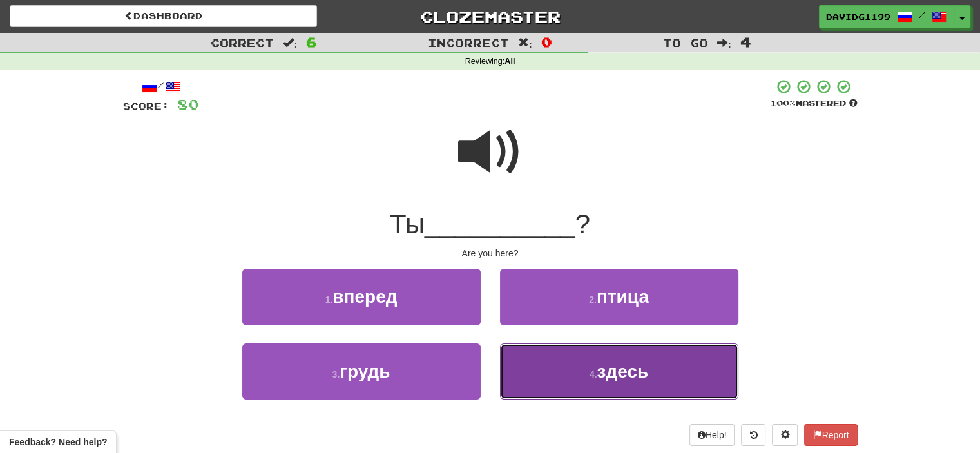
click at [597, 380] on button "4 . здесь" at bounding box center [619, 371] width 238 height 56
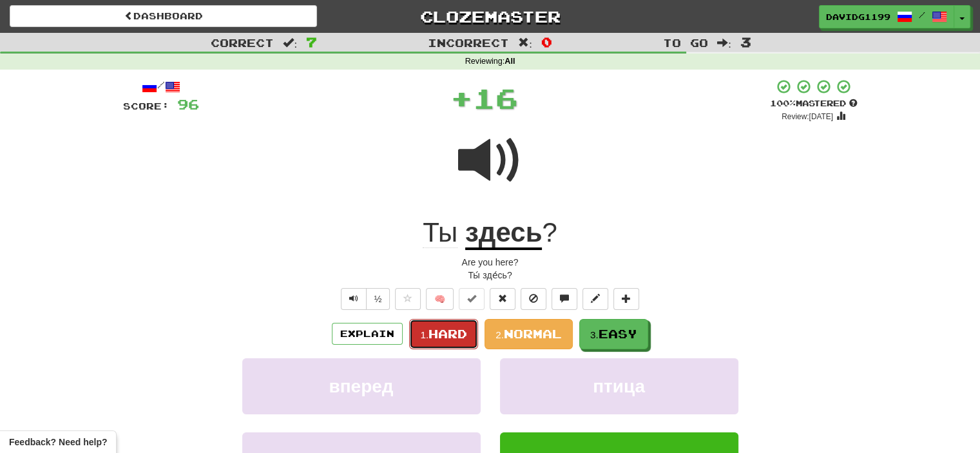
click at [438, 329] on span "Hard" at bounding box center [447, 334] width 39 height 14
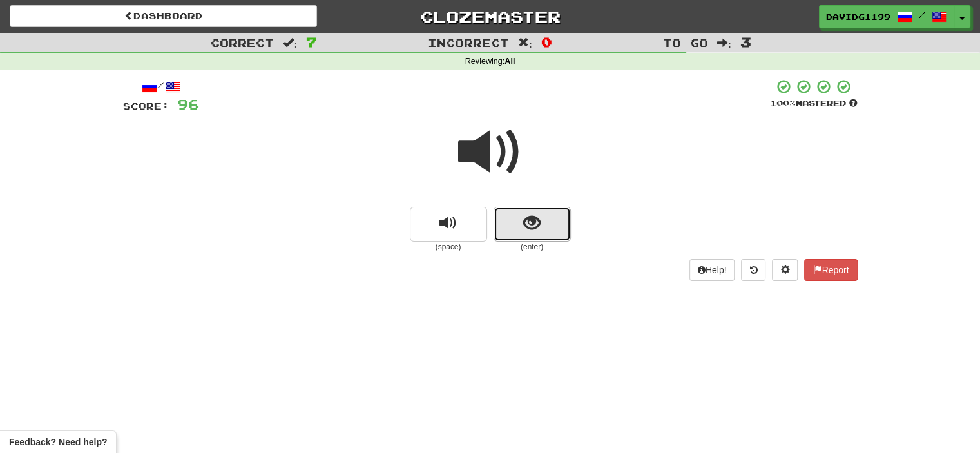
click at [509, 224] on button "show sentence" at bounding box center [531, 224] width 77 height 35
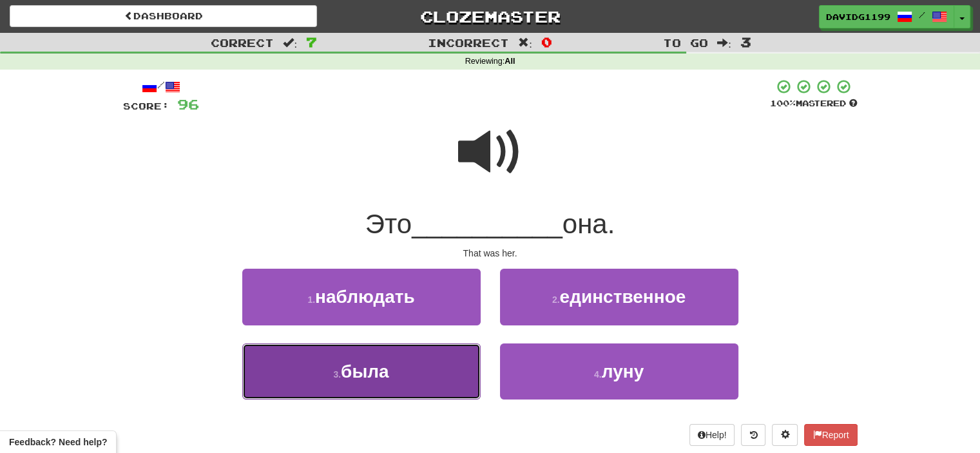
click at [438, 375] on button "3 . была" at bounding box center [361, 371] width 238 height 56
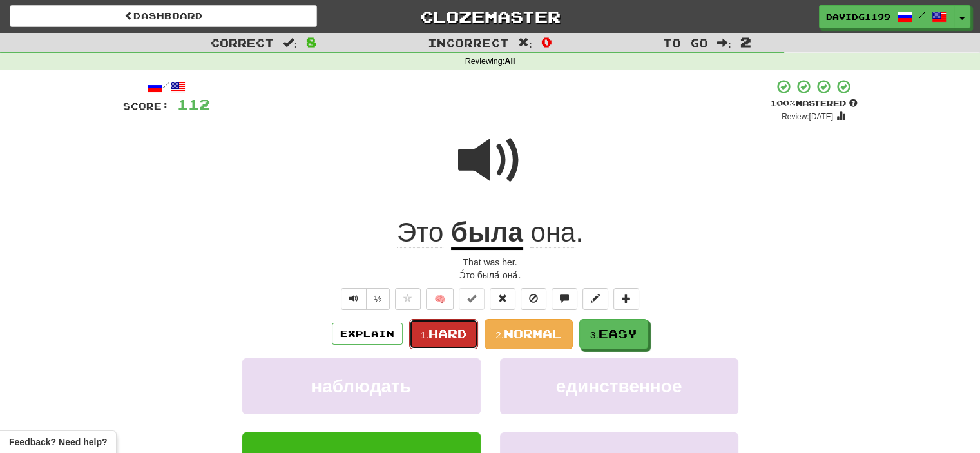
click at [451, 332] on span "Hard" at bounding box center [447, 334] width 39 height 14
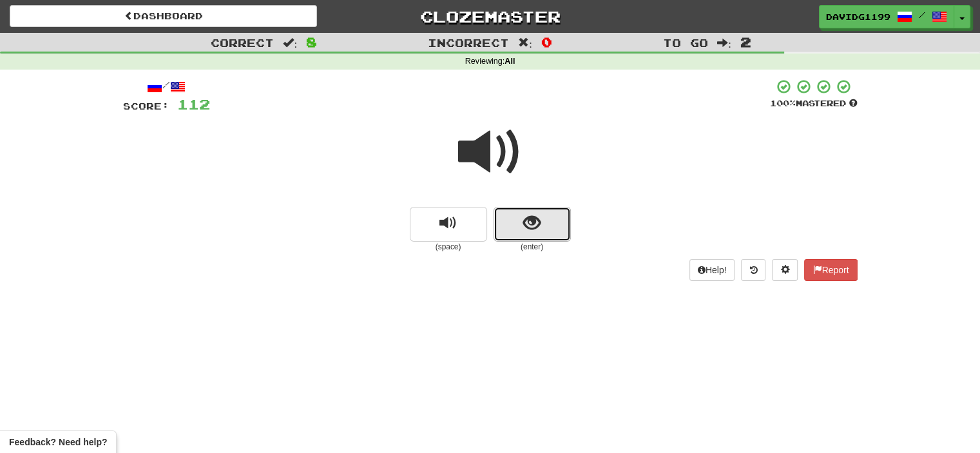
click at [512, 224] on button "show sentence" at bounding box center [531, 224] width 77 height 35
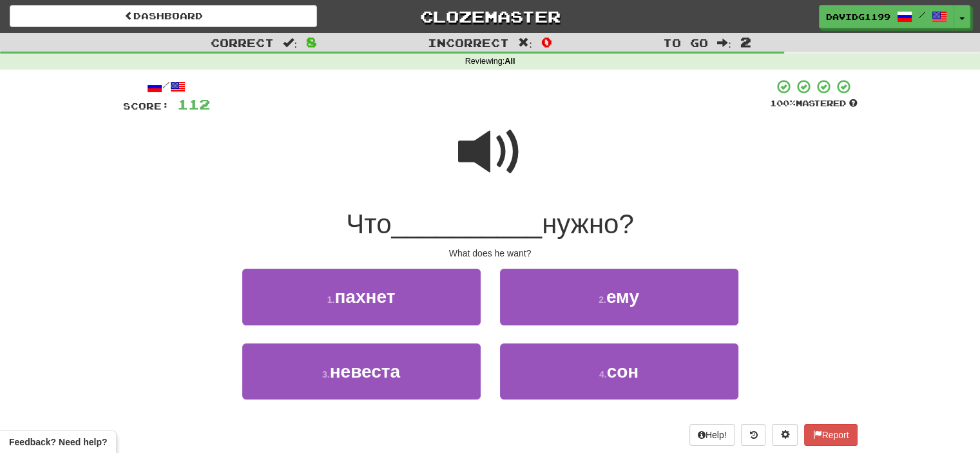
click at [501, 156] on span at bounding box center [490, 152] width 64 height 64
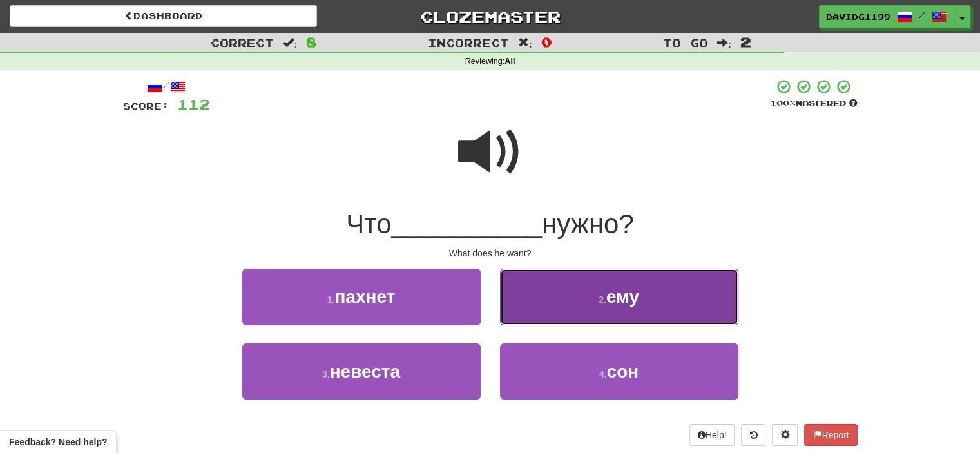
click at [572, 306] on button "2 . ему" at bounding box center [619, 297] width 238 height 56
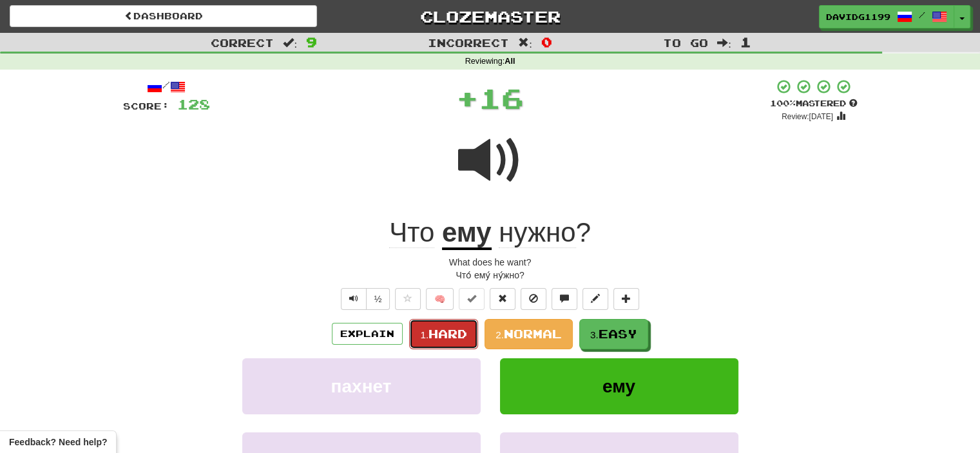
click at [451, 333] on span "Hard" at bounding box center [447, 334] width 39 height 14
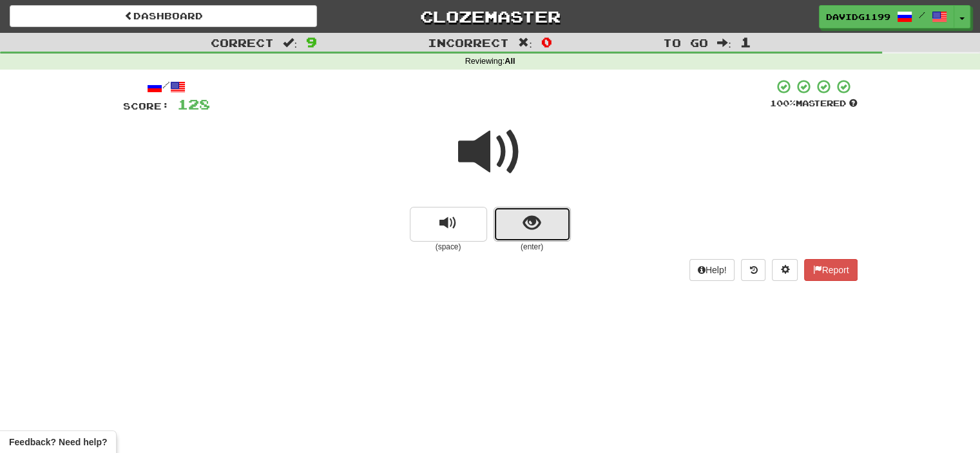
click at [512, 229] on button "show sentence" at bounding box center [531, 224] width 77 height 35
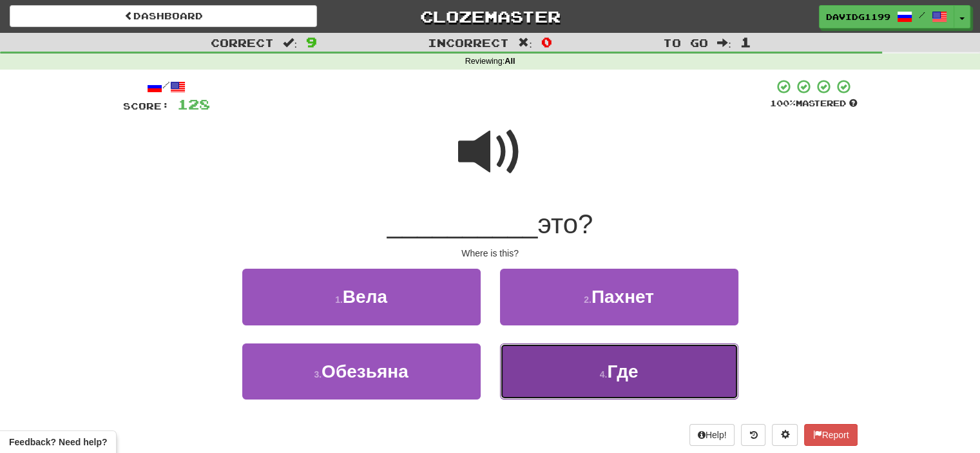
click at [559, 373] on button "4 . Где" at bounding box center [619, 371] width 238 height 56
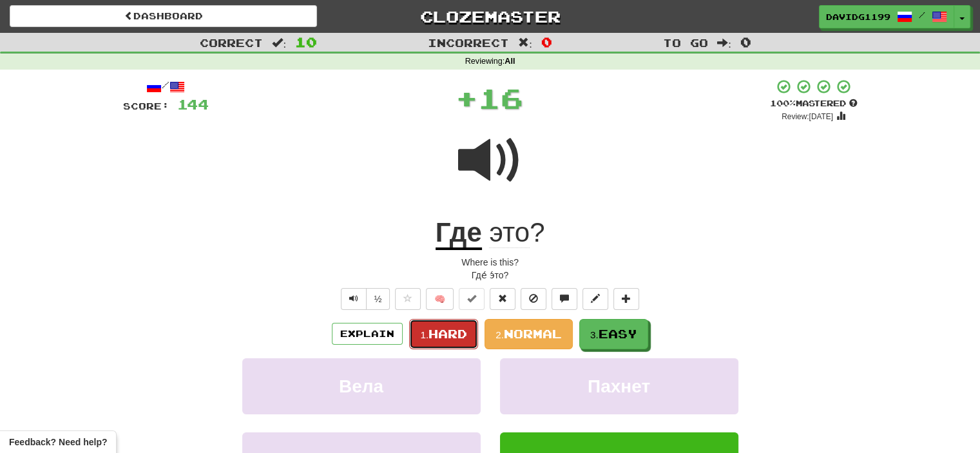
click at [446, 327] on span "Hard" at bounding box center [447, 334] width 39 height 14
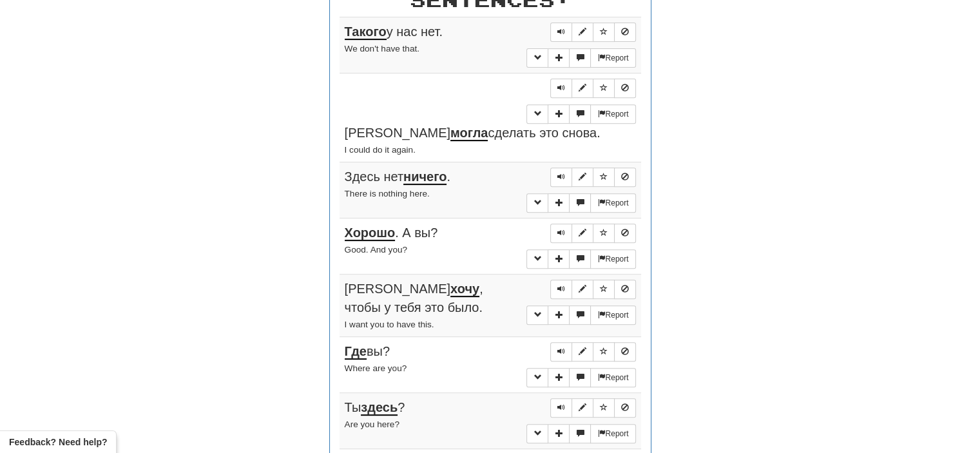
scroll to position [520, 0]
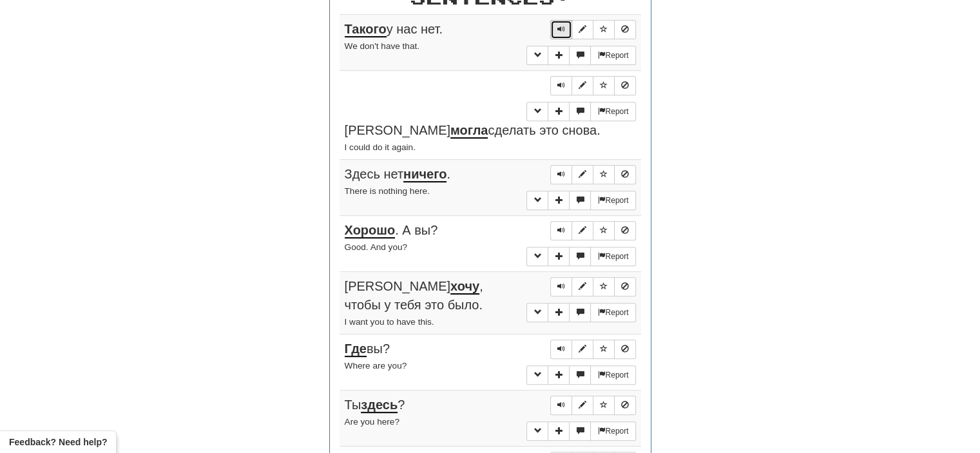
click at [565, 27] on span "Sentence controls" at bounding box center [561, 29] width 8 height 8
click at [566, 81] on button "Sentence controls" at bounding box center [561, 85] width 22 height 19
click at [562, 170] on span "Sentence controls" at bounding box center [561, 174] width 8 height 8
click at [562, 226] on span "Sentence controls" at bounding box center [561, 230] width 8 height 8
click at [560, 282] on span "Sentence controls" at bounding box center [561, 286] width 8 height 8
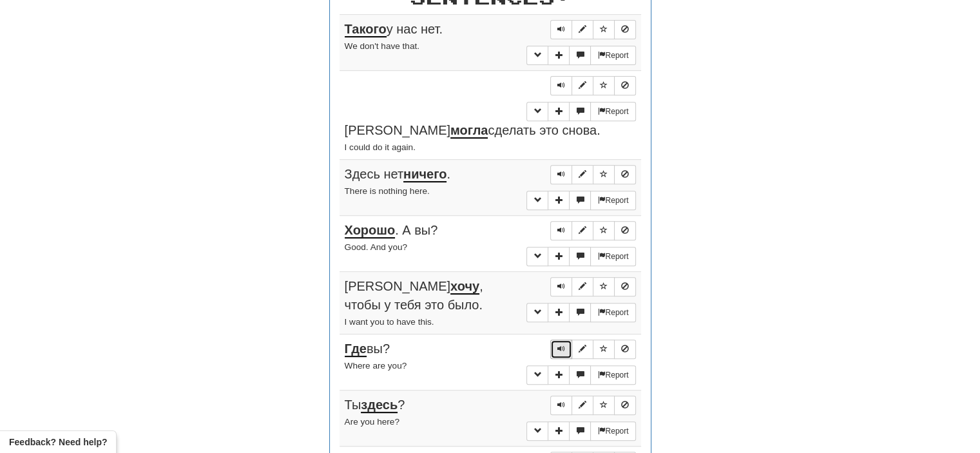
click at [561, 345] on span "Sentence controls" at bounding box center [561, 349] width 8 height 8
click at [562, 401] on span "Sentence controls" at bounding box center [561, 405] width 8 height 8
click at [559, 452] on span "Sentence controls" at bounding box center [561, 461] width 8 height 8
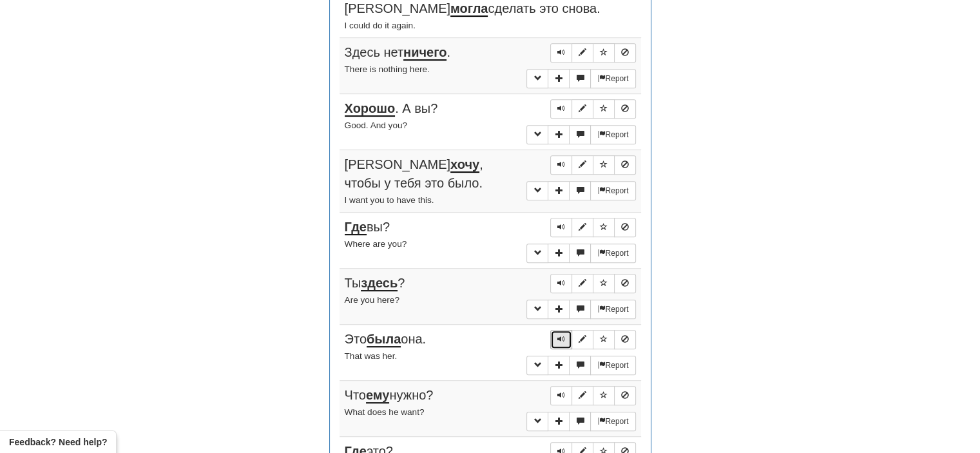
scroll to position [646, 0]
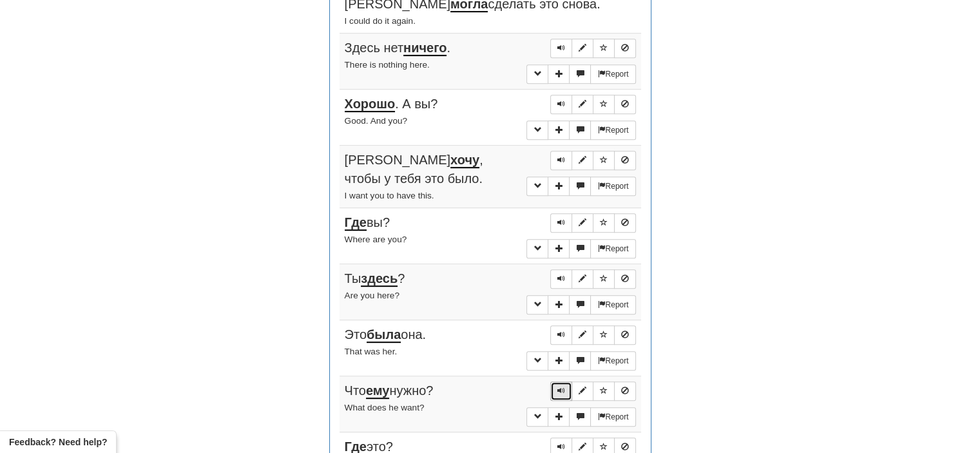
click at [560, 387] on span "Sentence controls" at bounding box center [561, 391] width 8 height 8
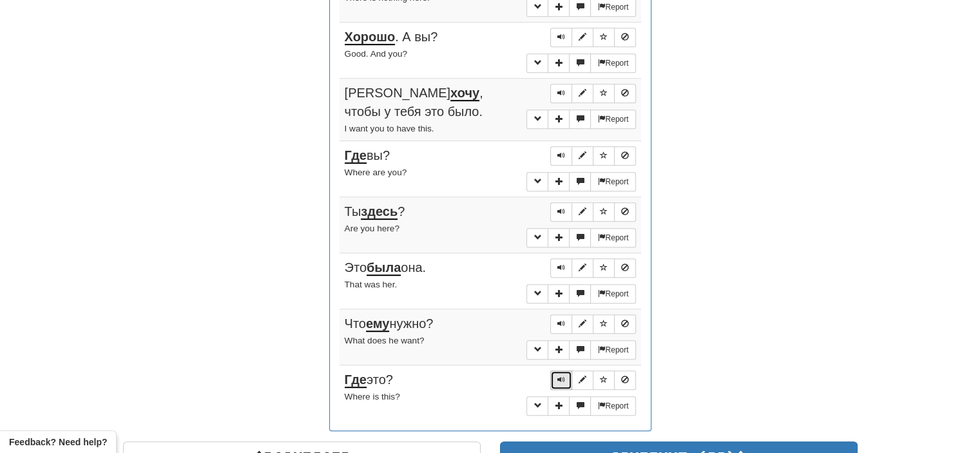
click at [564, 376] on span "Sentence controls" at bounding box center [561, 380] width 8 height 8
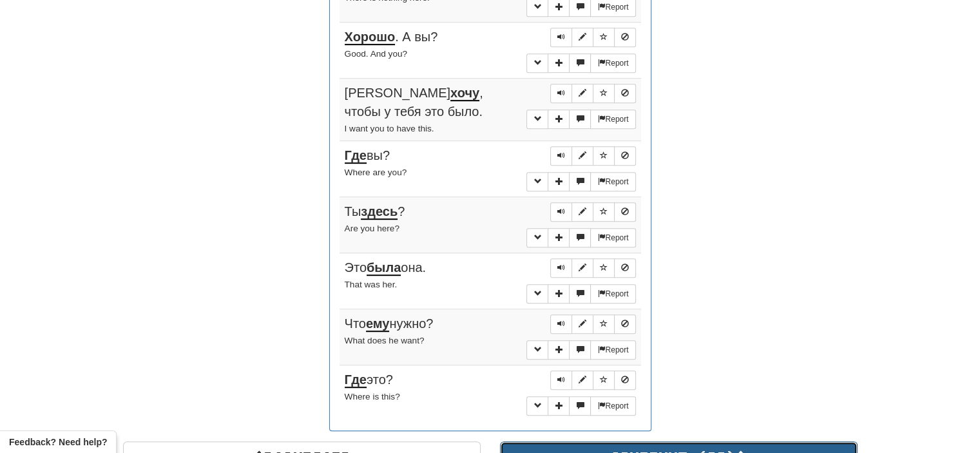
click at [598, 441] on button "Continue ( 22 )" at bounding box center [679, 456] width 358 height 30
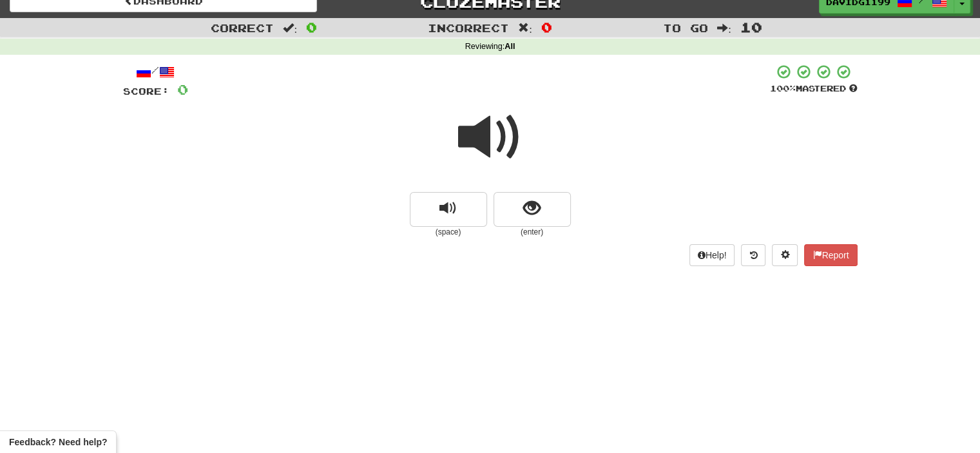
scroll to position [0, 0]
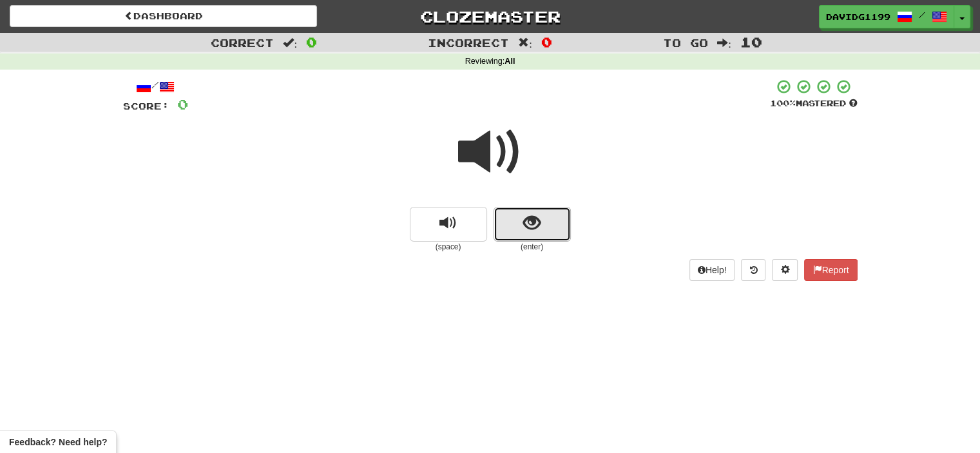
click at [512, 223] on button "show sentence" at bounding box center [531, 224] width 77 height 35
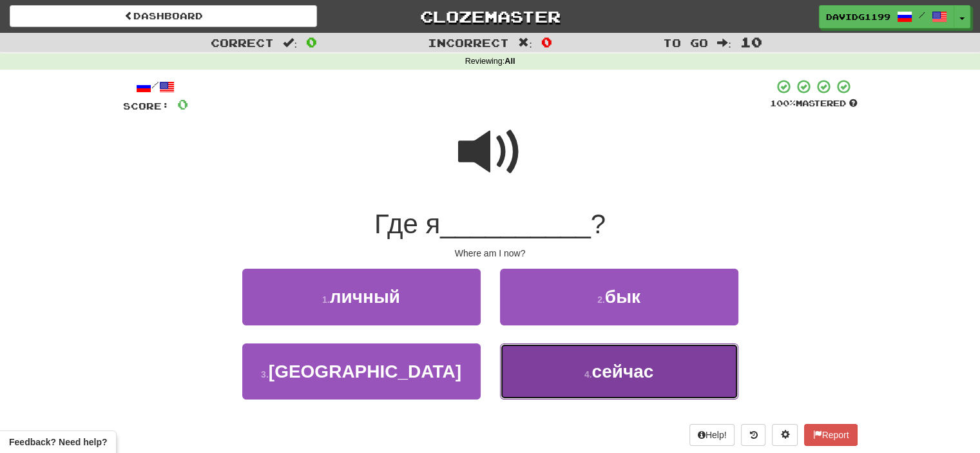
click at [579, 368] on button "4 . сейчас" at bounding box center [619, 371] width 238 height 56
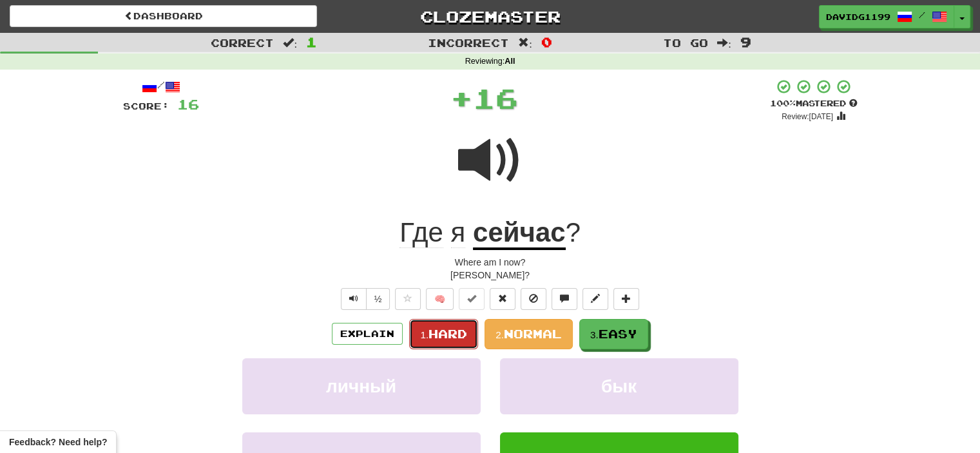
click at [459, 333] on span "Hard" at bounding box center [447, 334] width 39 height 14
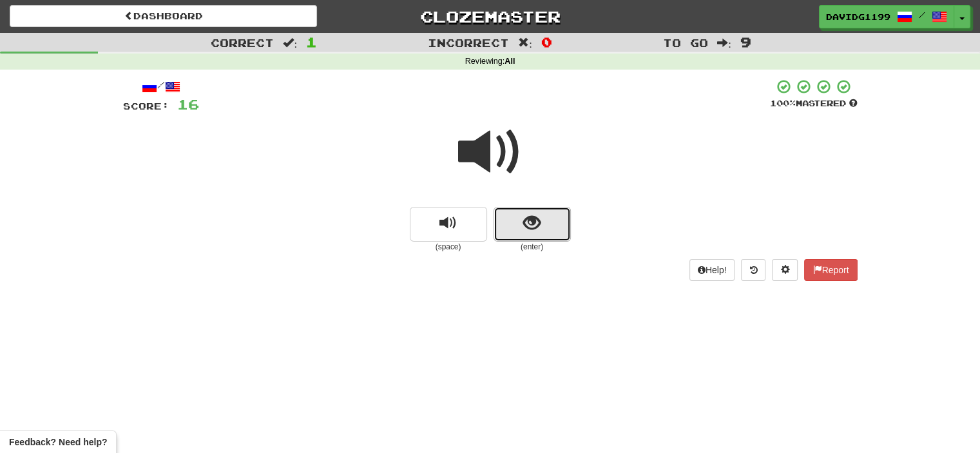
click at [512, 227] on button "show sentence" at bounding box center [531, 224] width 77 height 35
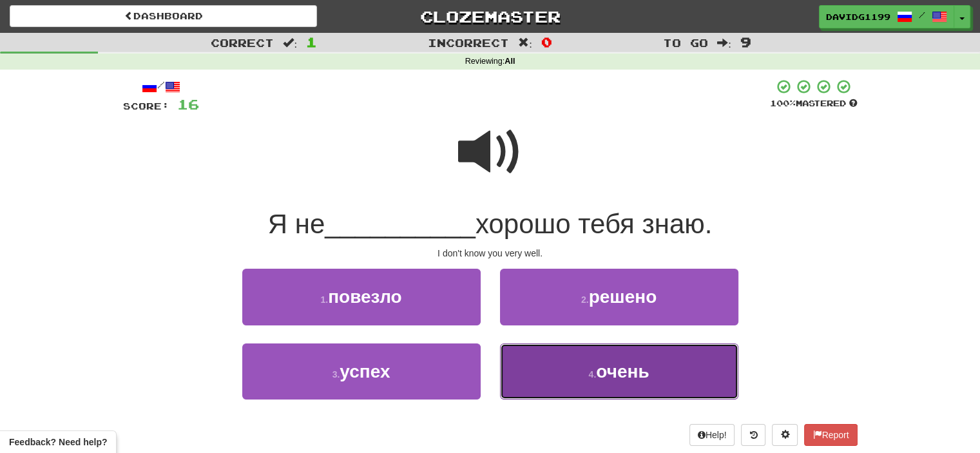
click at [553, 370] on button "4 . очень" at bounding box center [619, 371] width 238 height 56
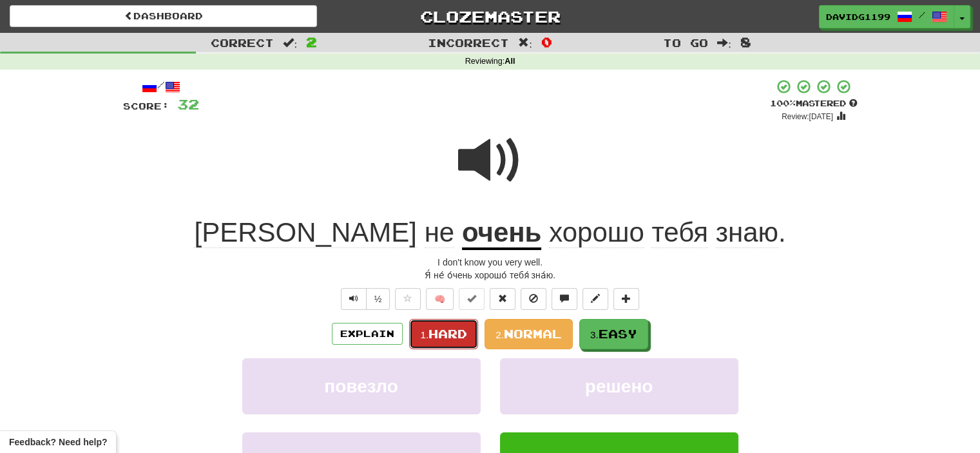
click at [437, 328] on span "Hard" at bounding box center [447, 334] width 39 height 14
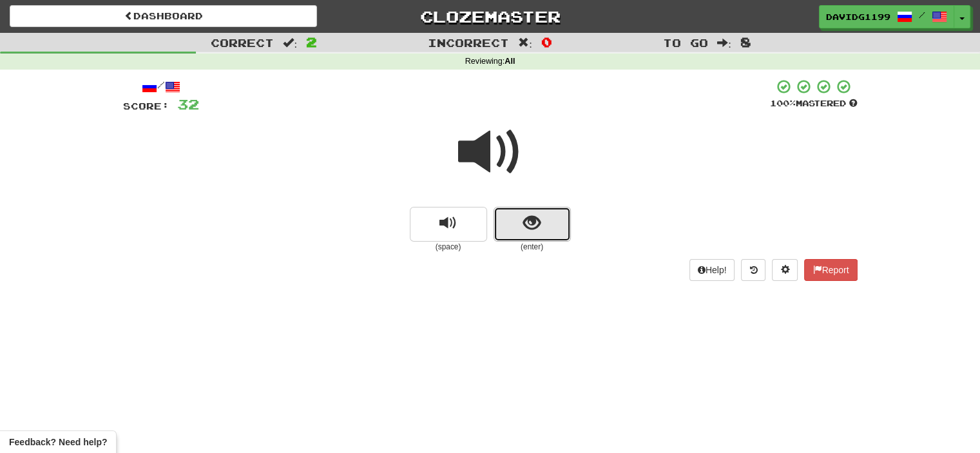
click at [512, 222] on button "show sentence" at bounding box center [531, 224] width 77 height 35
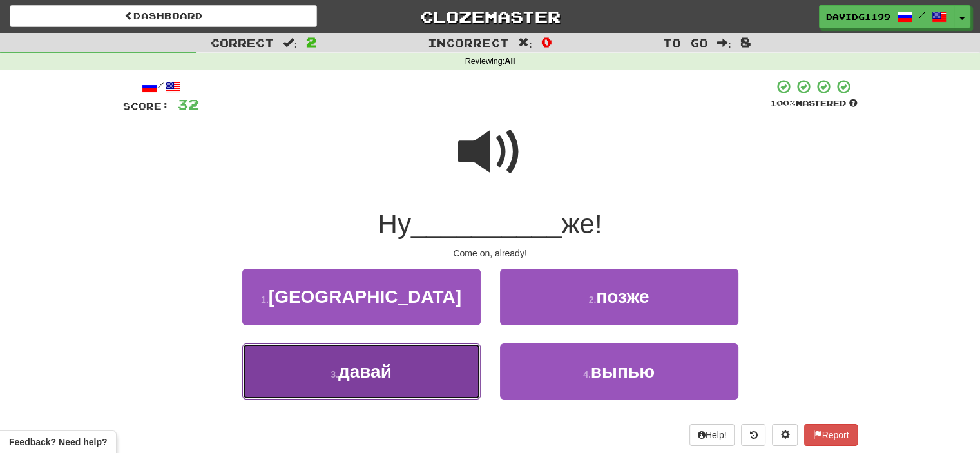
click at [430, 370] on button "3 . давай" at bounding box center [361, 371] width 238 height 56
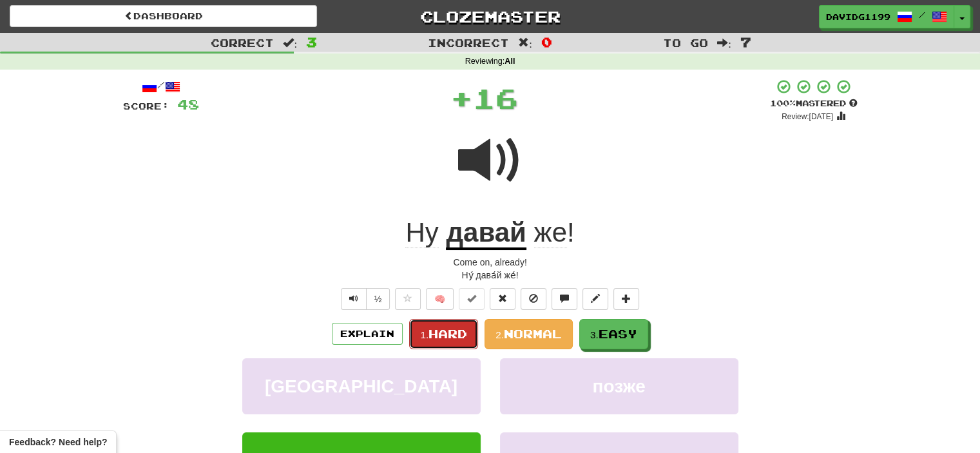
click at [441, 330] on span "Hard" at bounding box center [447, 334] width 39 height 14
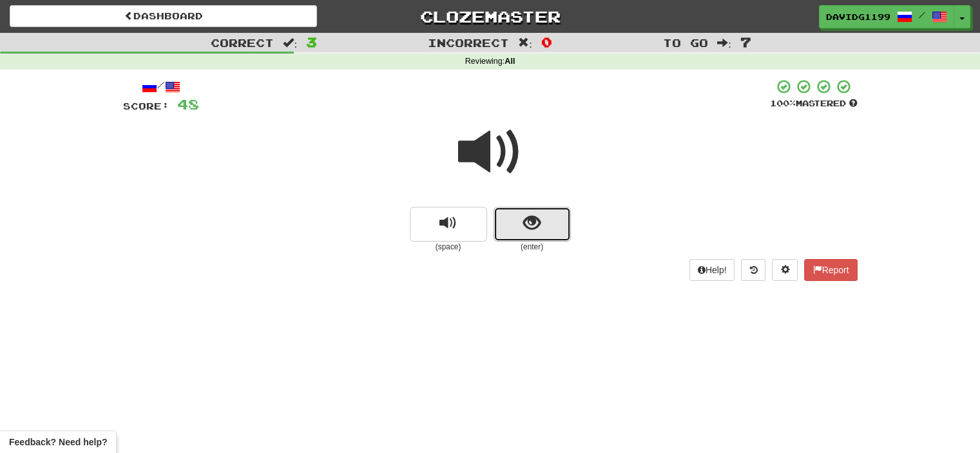
click at [511, 231] on button "show sentence" at bounding box center [531, 224] width 77 height 35
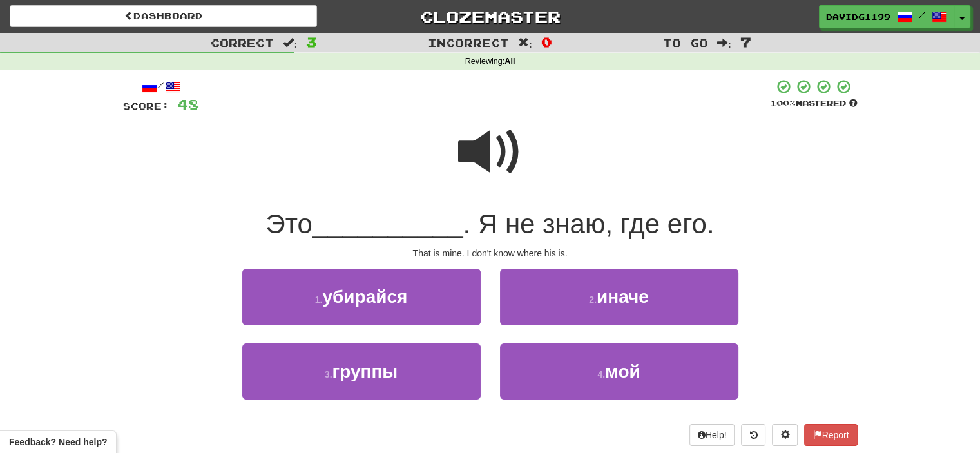
click at [495, 148] on span at bounding box center [490, 152] width 64 height 64
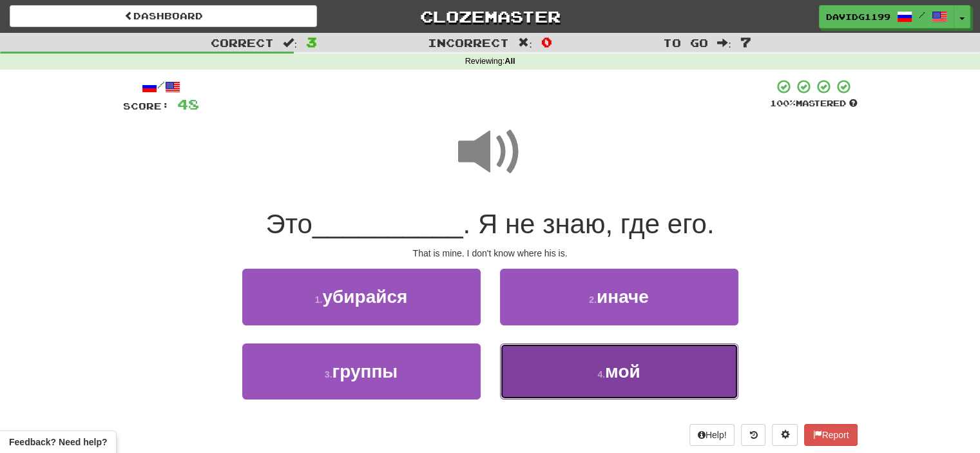
click at [586, 368] on button "4 . мой" at bounding box center [619, 371] width 238 height 56
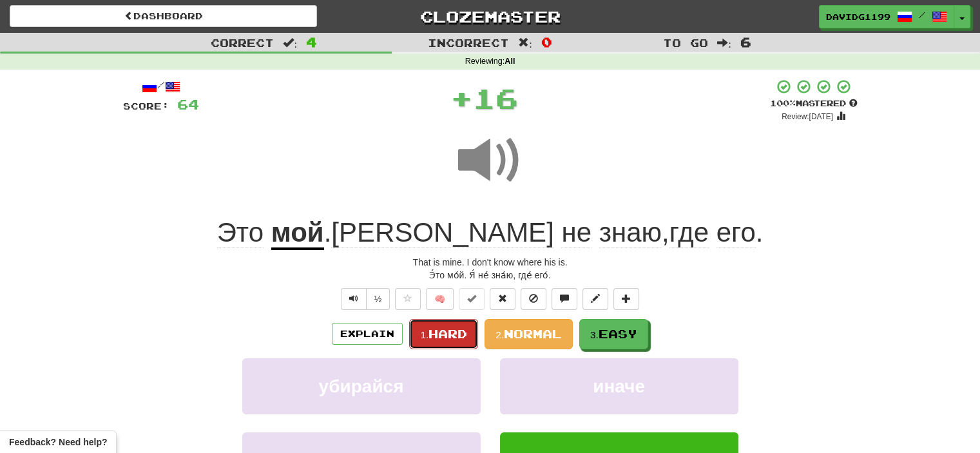
click at [461, 332] on span "Hard" at bounding box center [447, 334] width 39 height 14
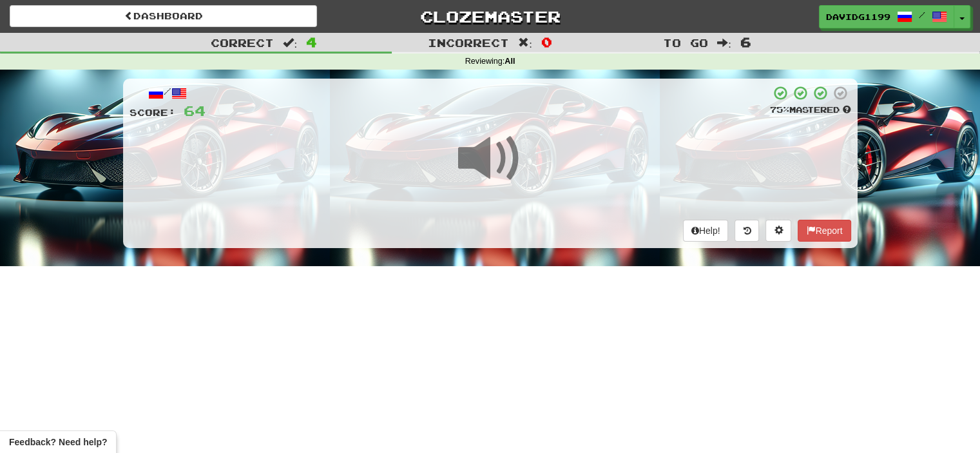
click at [487, 164] on span at bounding box center [490, 158] width 64 height 64
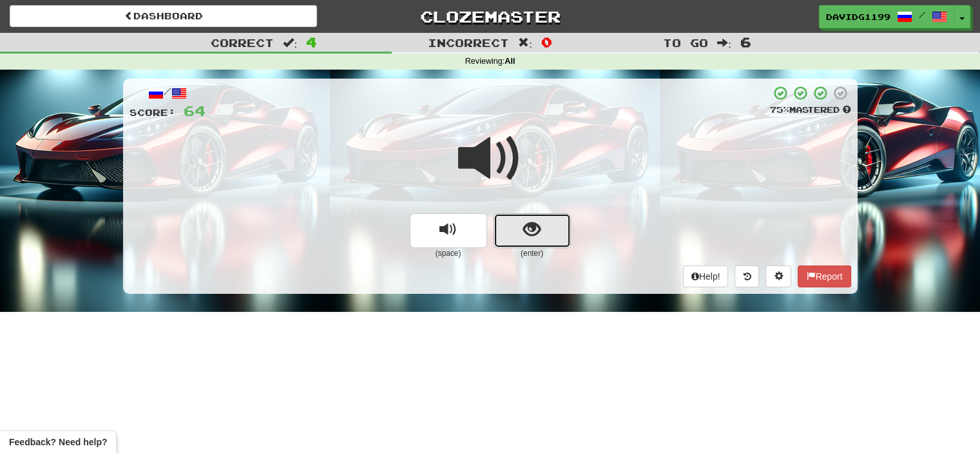
click at [537, 230] on span "show sentence" at bounding box center [531, 229] width 17 height 17
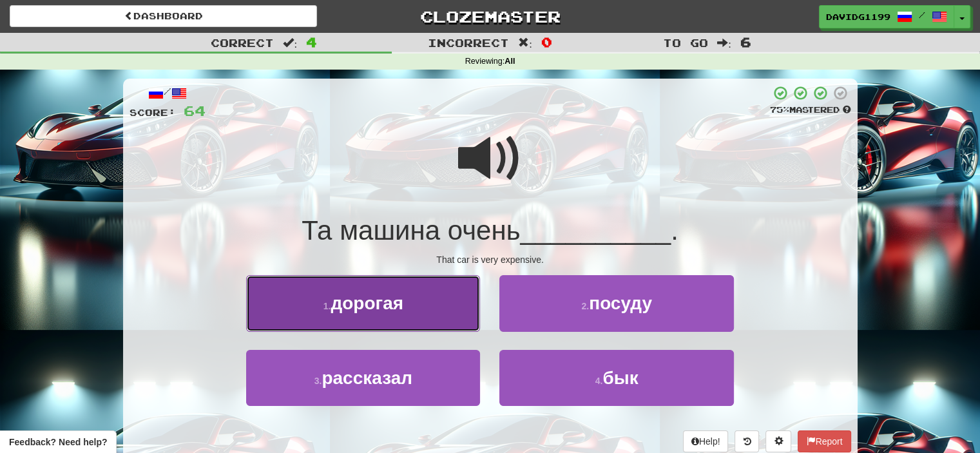
click at [425, 296] on button "1 . дорогая" at bounding box center [363, 303] width 234 height 56
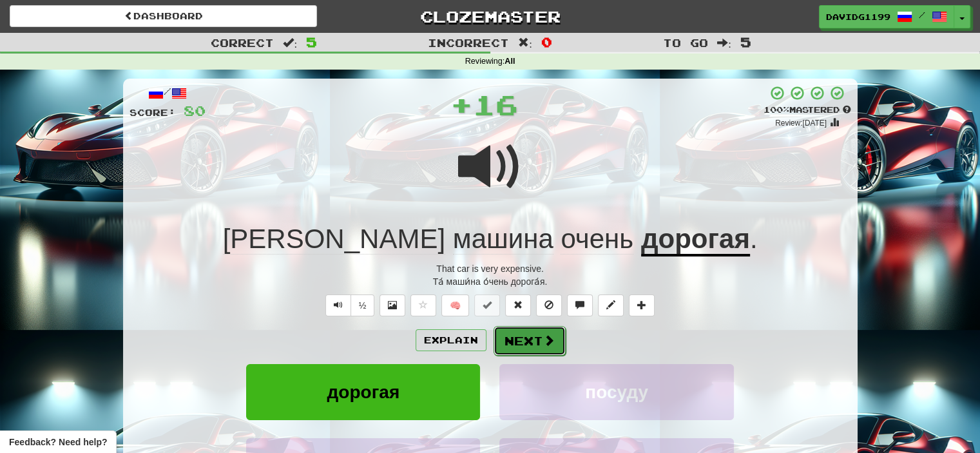
click at [536, 339] on button "Next" at bounding box center [529, 341] width 72 height 30
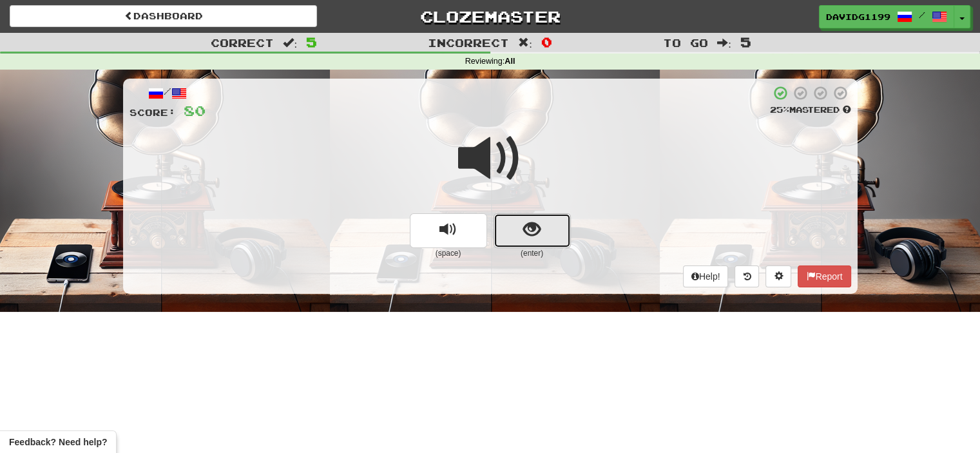
click at [541, 234] on button "show sentence" at bounding box center [531, 230] width 77 height 35
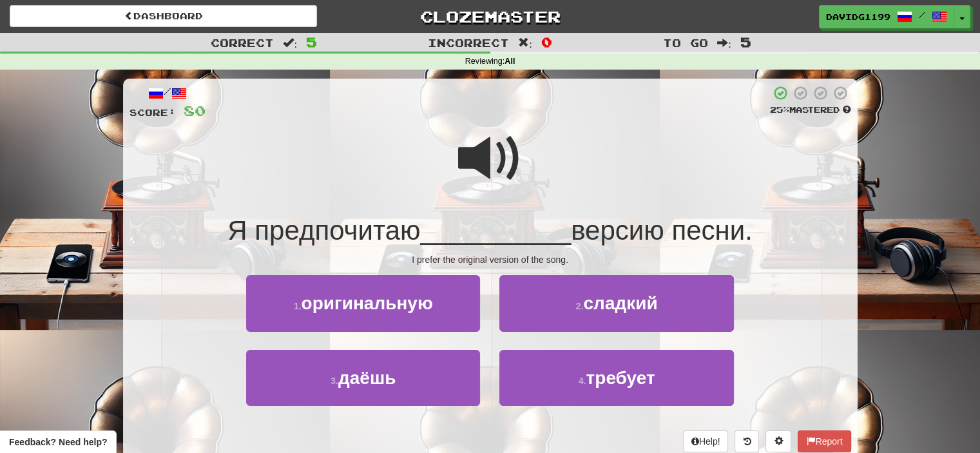
click at [487, 163] on span at bounding box center [490, 158] width 64 height 64
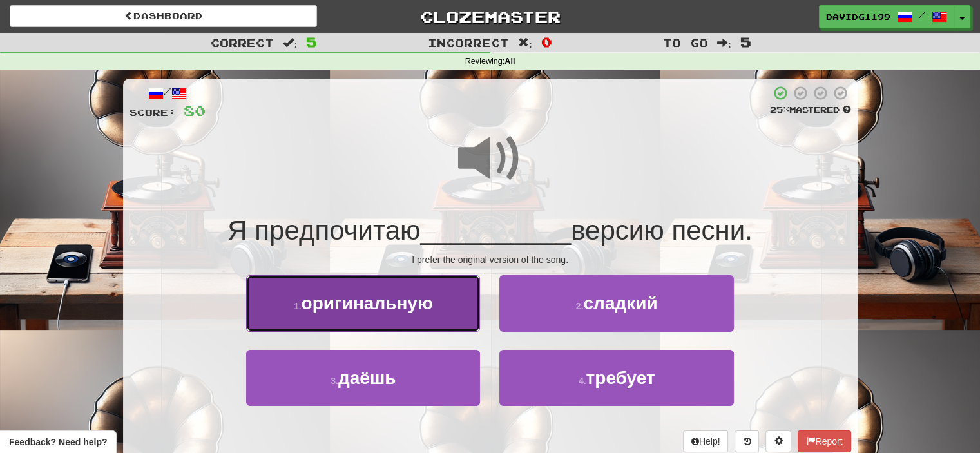
click at [433, 312] on span "оригинальную" at bounding box center [366, 303] width 131 height 20
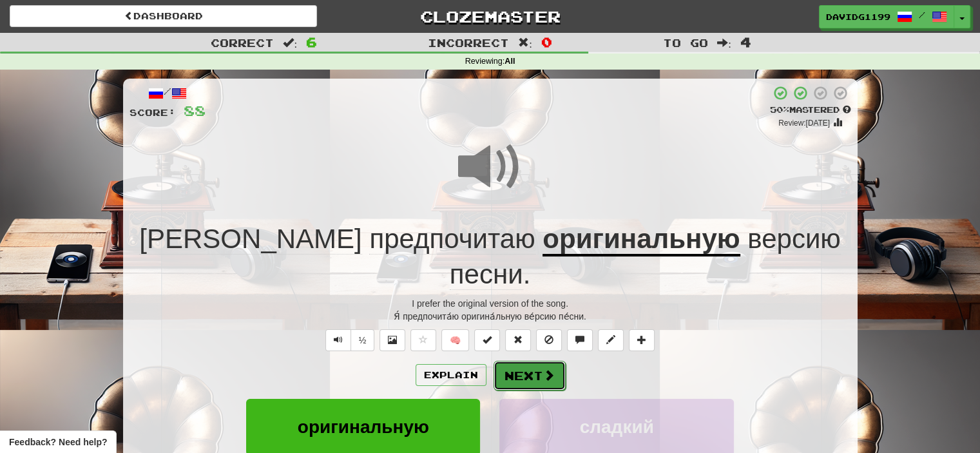
click at [528, 361] on button "Next" at bounding box center [529, 376] width 72 height 30
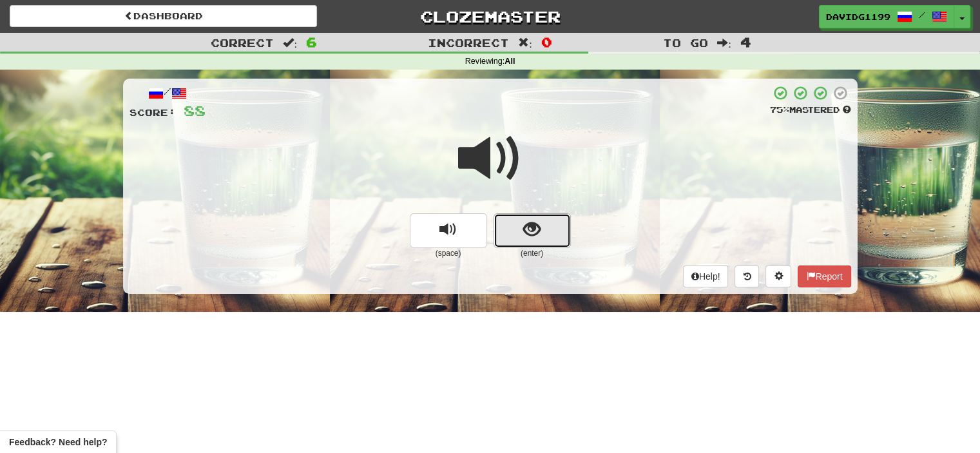
click at [513, 231] on button "show sentence" at bounding box center [531, 230] width 77 height 35
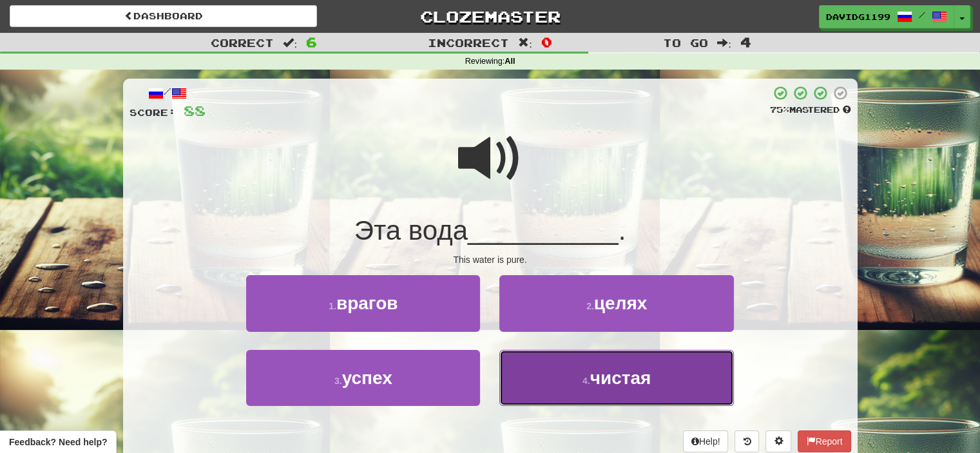
click at [556, 378] on button "4 . чистая" at bounding box center [616, 378] width 234 height 56
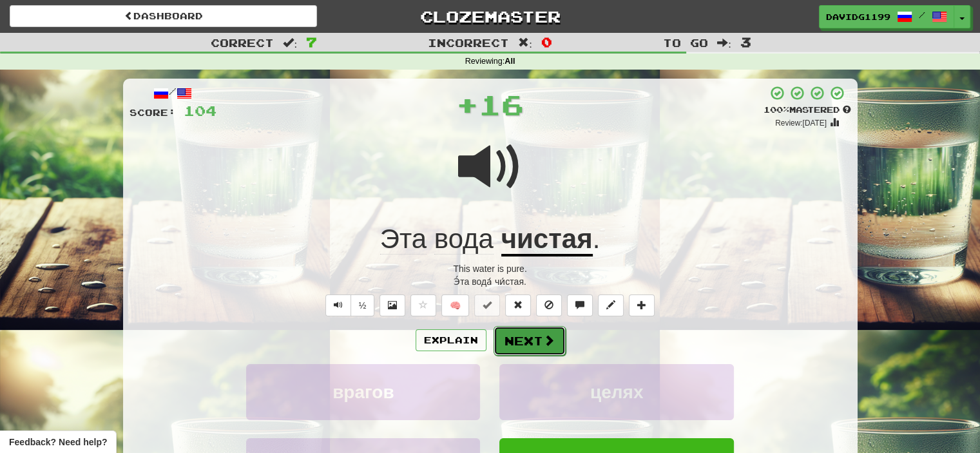
click at [535, 339] on button "Next" at bounding box center [529, 341] width 72 height 30
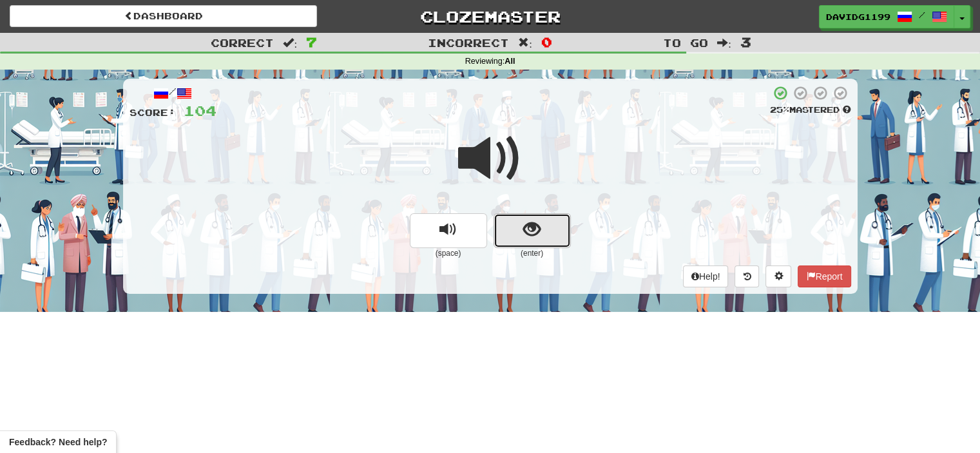
click at [522, 225] on button "show sentence" at bounding box center [531, 230] width 77 height 35
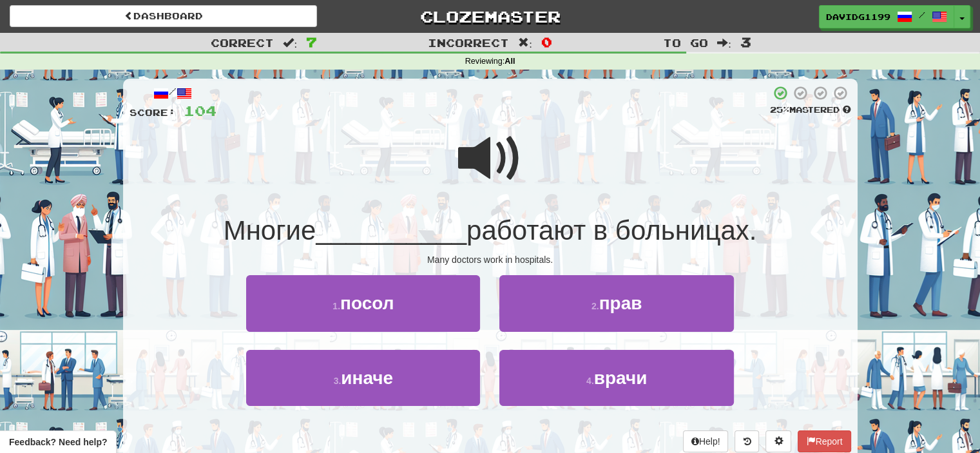
click at [474, 151] on span at bounding box center [490, 158] width 64 height 64
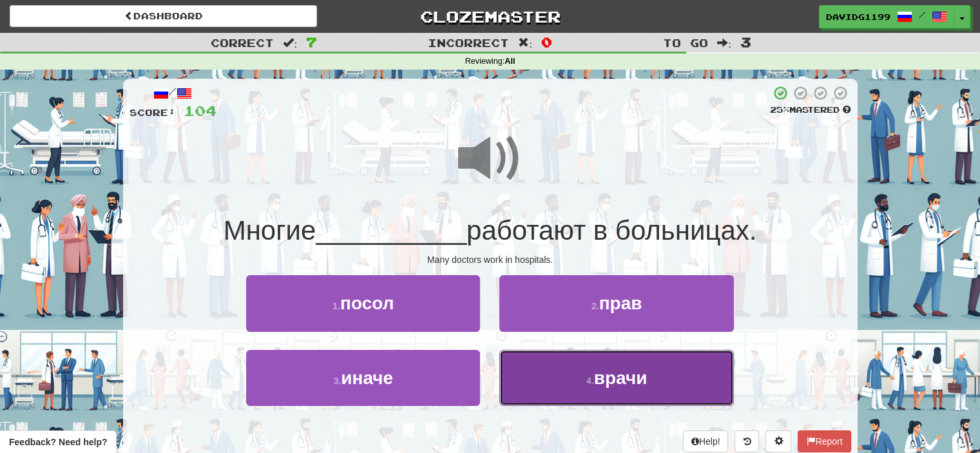
click at [546, 382] on button "4 . врачи" at bounding box center [616, 378] width 234 height 56
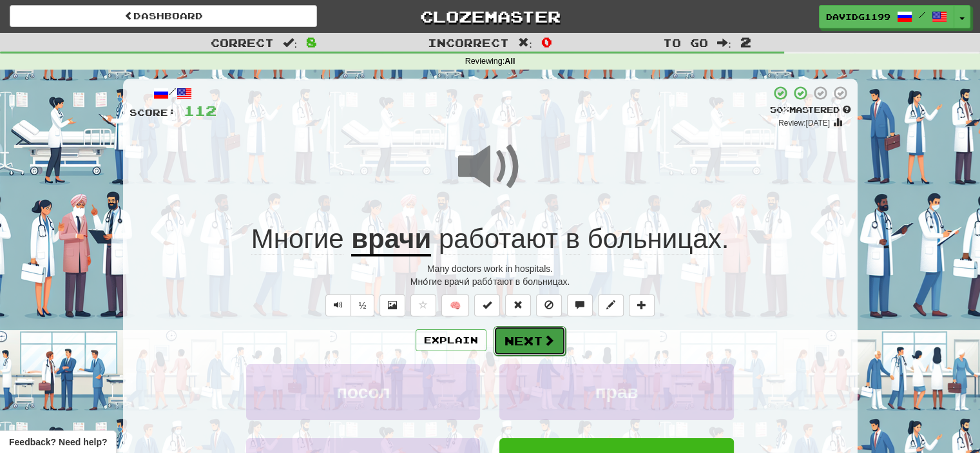
click at [513, 340] on button "Next" at bounding box center [529, 341] width 72 height 30
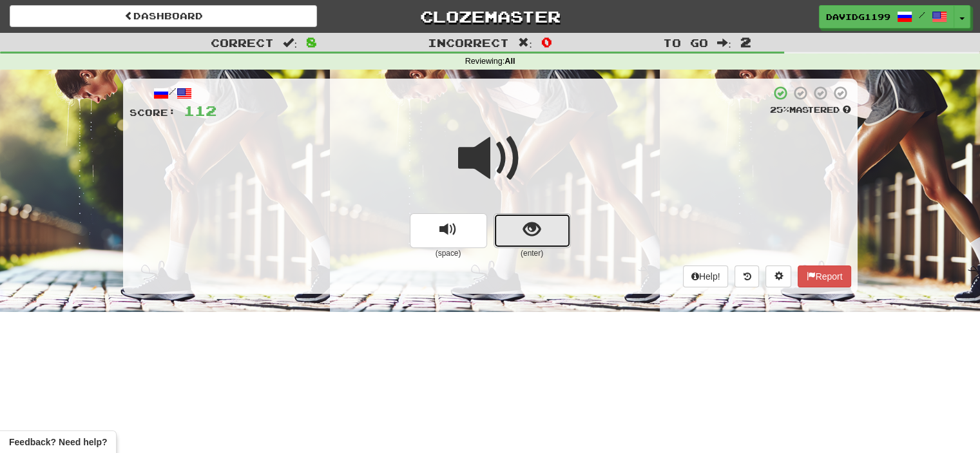
click at [516, 227] on button "show sentence" at bounding box center [531, 230] width 77 height 35
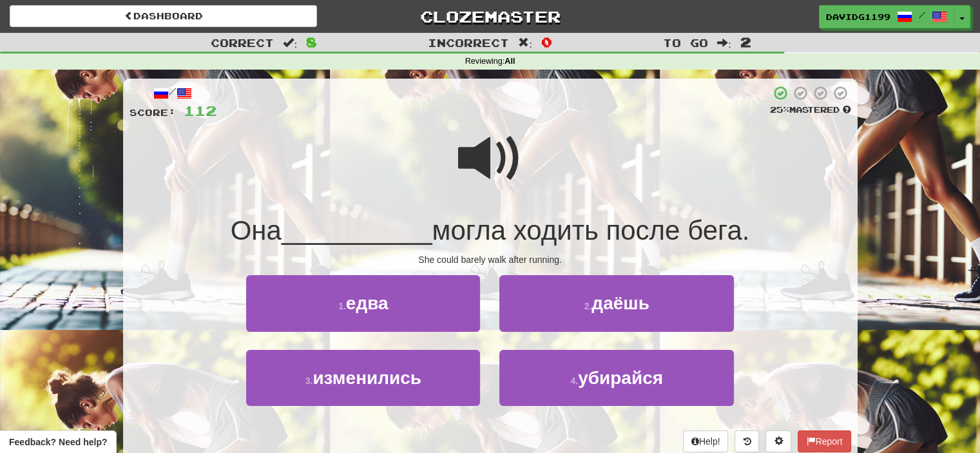
click at [497, 167] on span at bounding box center [490, 158] width 64 height 64
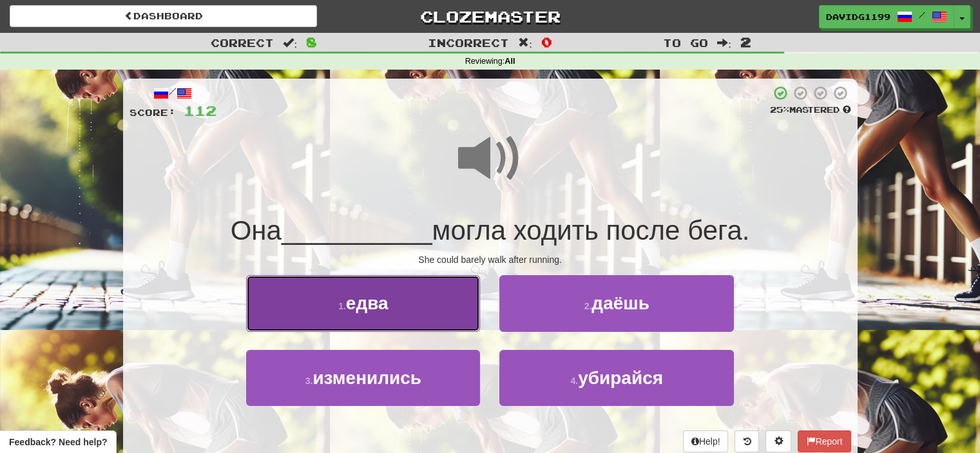
click at [416, 304] on button "1 . едва" at bounding box center [363, 303] width 234 height 56
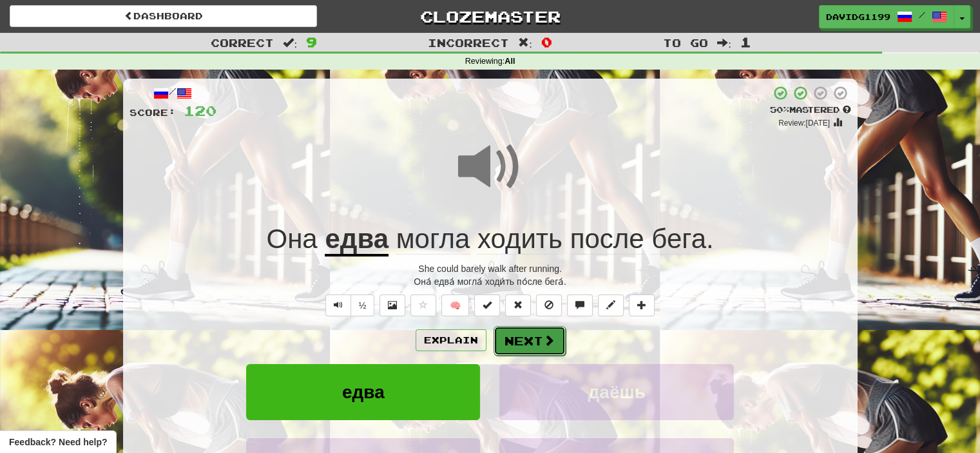
click at [522, 341] on button "Next" at bounding box center [529, 341] width 72 height 30
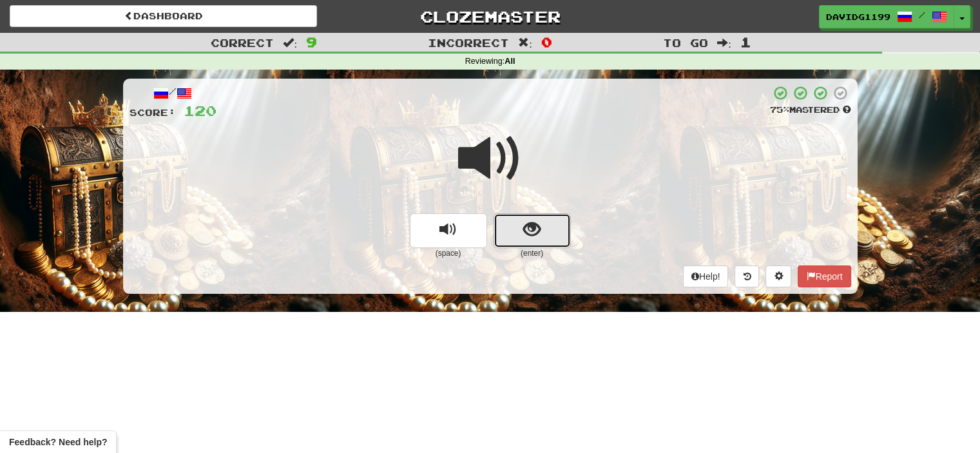
click at [513, 223] on button "show sentence" at bounding box center [531, 230] width 77 height 35
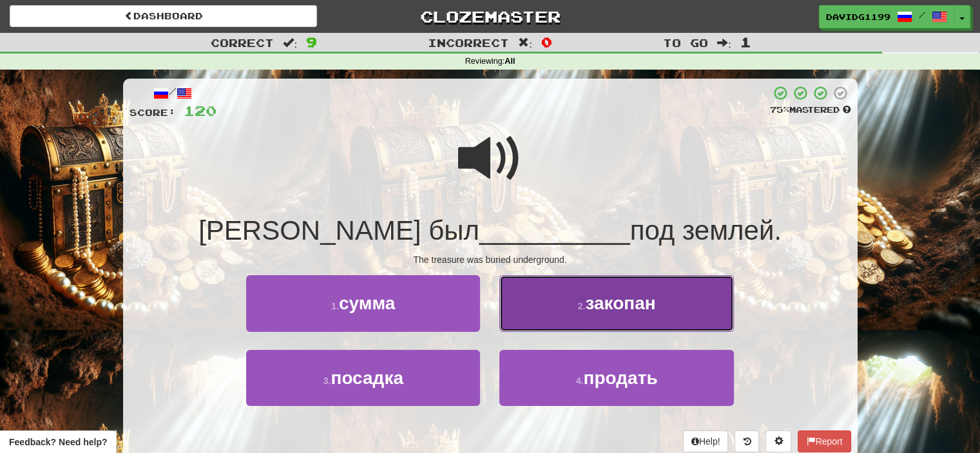
click at [544, 313] on button "2 . закопан" at bounding box center [616, 303] width 234 height 56
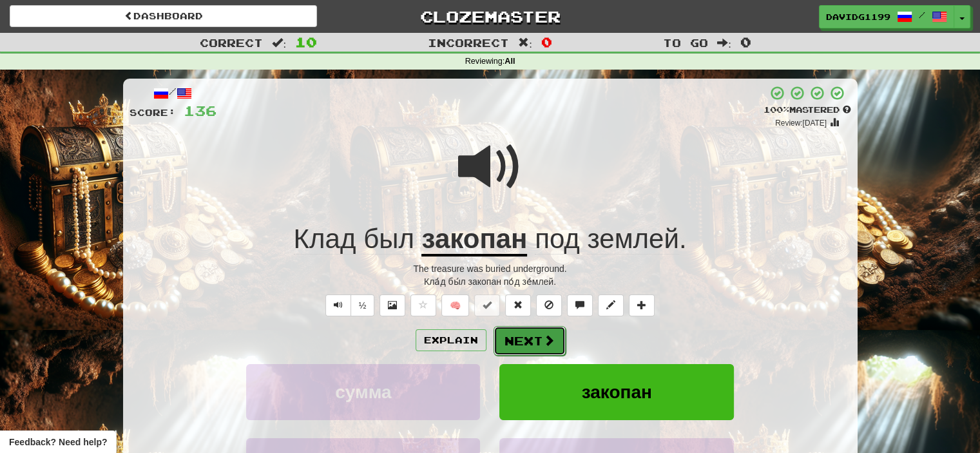
click at [526, 340] on button "Next" at bounding box center [529, 341] width 72 height 30
